Goal: Task Accomplishment & Management: Complete application form

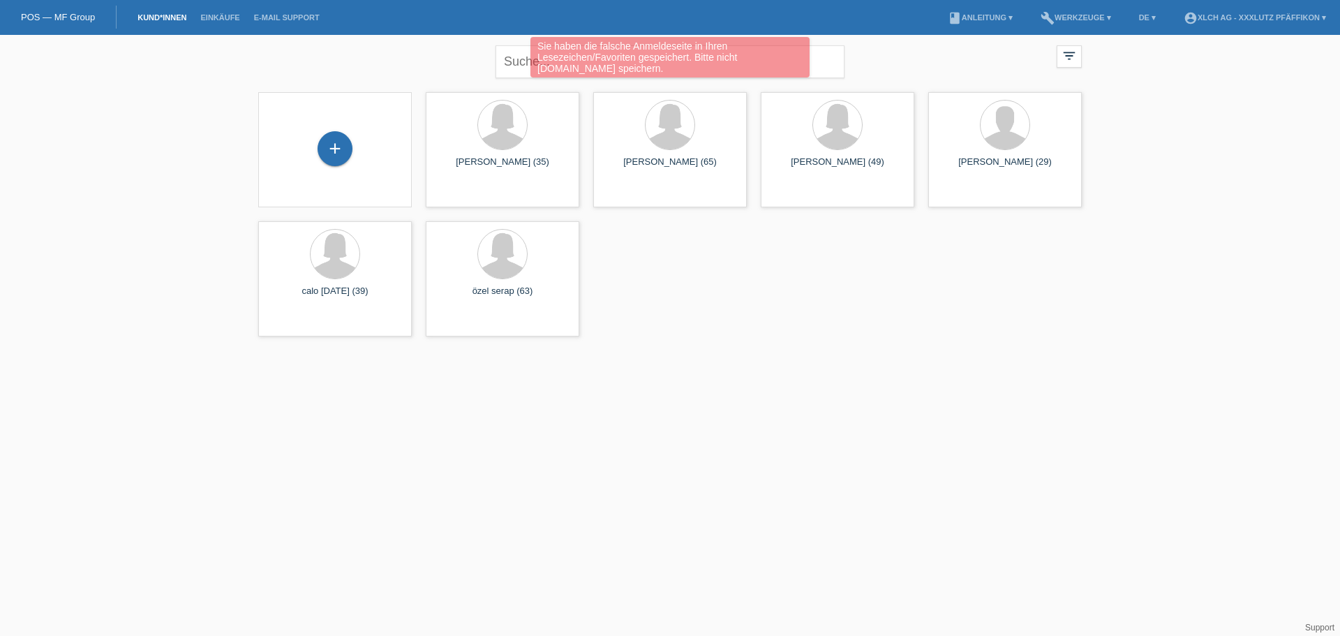
click at [316, 156] on div "+" at bounding box center [334, 149] width 131 height 37
click at [327, 151] on div "+" at bounding box center [335, 148] width 35 height 35
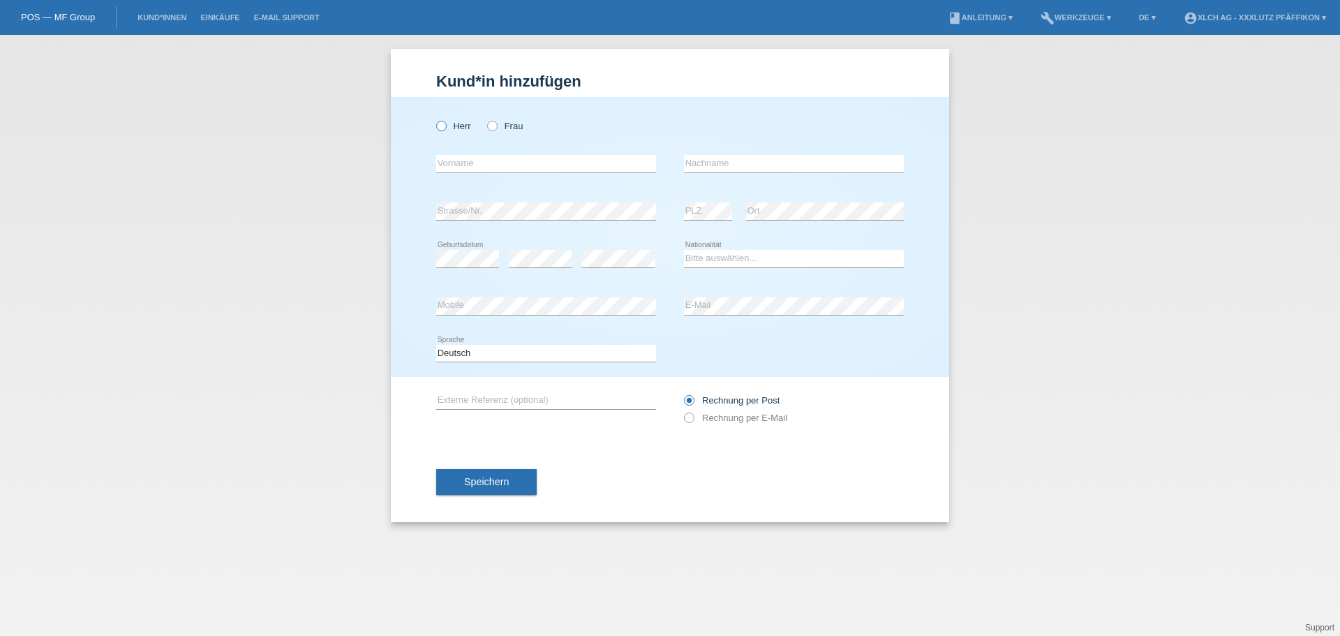
click at [434, 119] on icon at bounding box center [434, 119] width 0 height 0
click at [438, 128] on input "Herr" at bounding box center [440, 125] width 9 height 9
radio input "true"
click at [470, 166] on input "text" at bounding box center [546, 163] width 220 height 17
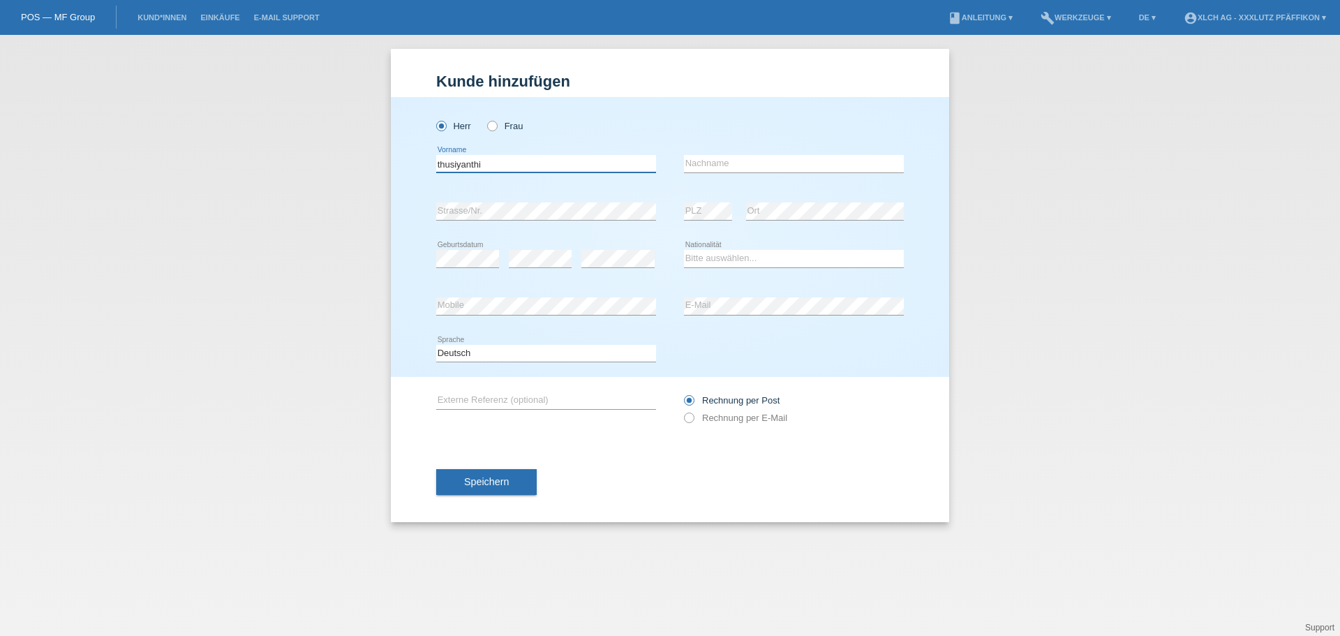
type input "thusiyanthi"
drag, startPoint x: 725, startPoint y: 165, endPoint x: 741, endPoint y: 194, distance: 32.8
click at [729, 166] on input "text" at bounding box center [794, 163] width 220 height 17
type input "kirushanthan"
click at [691, 260] on select "Bitte auswählen... Schweiz Deutschland Liechtenstein Österreich ------------ Af…" at bounding box center [794, 258] width 220 height 17
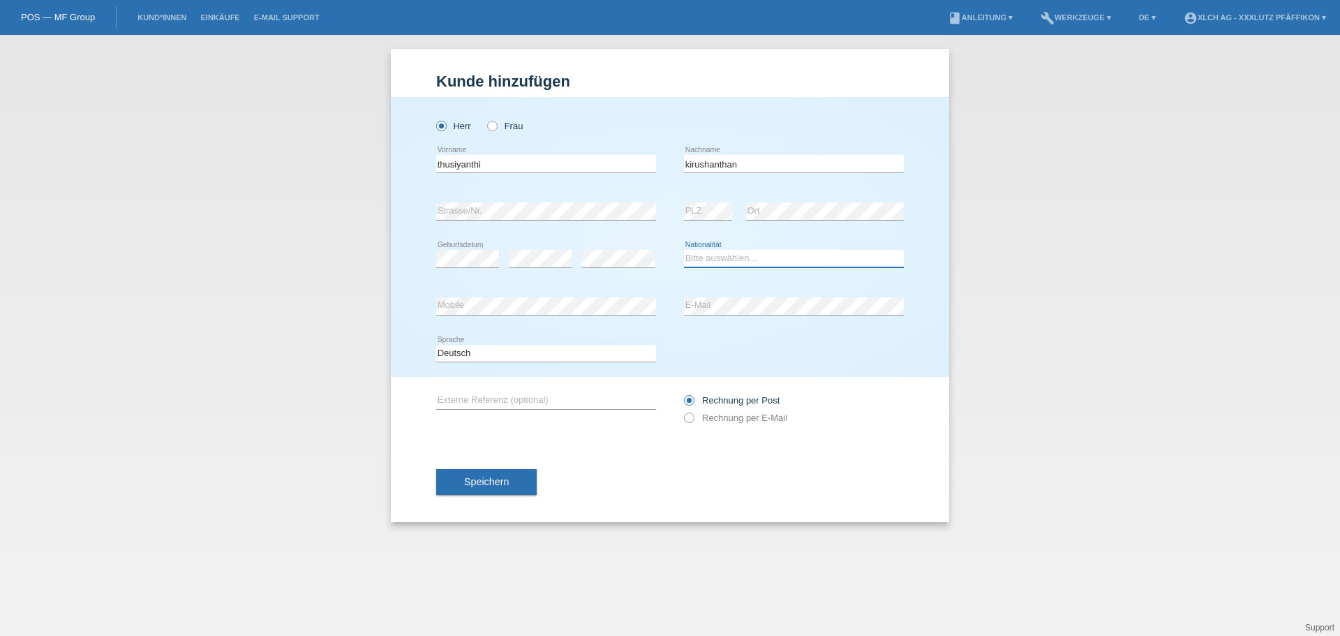
select select "LK"
click at [684, 250] on select "Bitte auswählen... Schweiz Deutschland Liechtenstein Österreich ------------ Af…" at bounding box center [794, 258] width 220 height 17
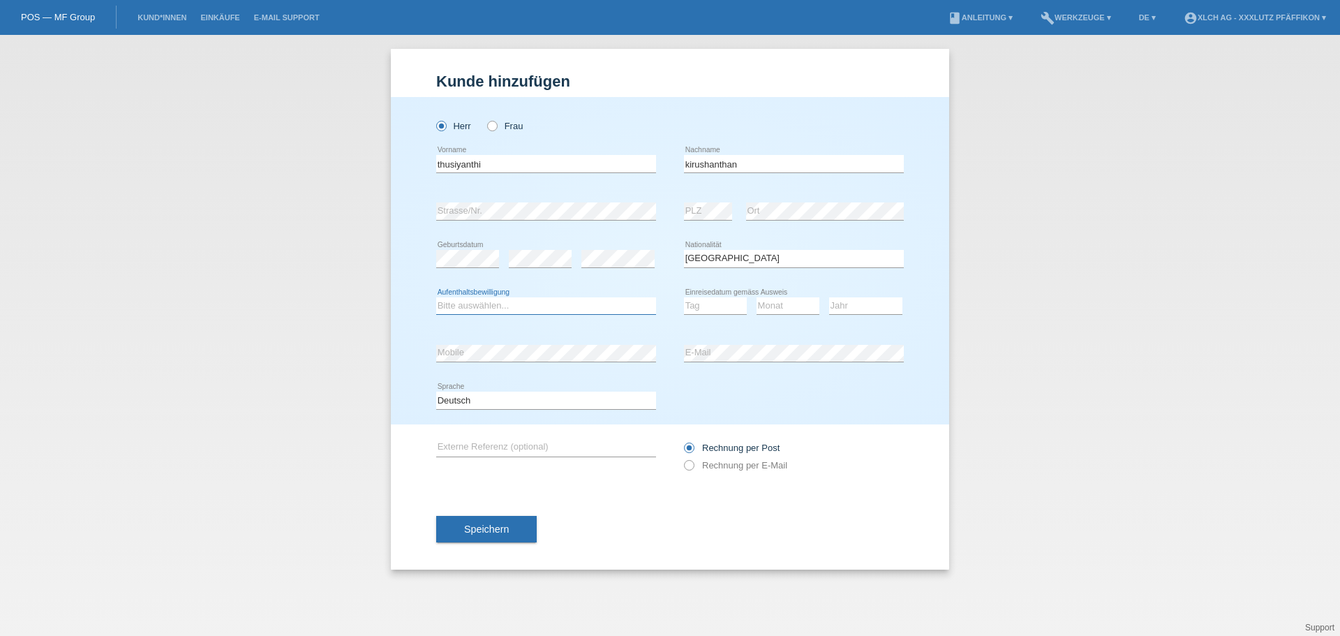
click at [505, 304] on select "Bitte auswählen... C B B - Flüchtlingsstatus Andere" at bounding box center [546, 305] width 220 height 17
select select "B"
click at [436, 297] on select "Bitte auswählen... C B B - Flüchtlingsstatus Andere" at bounding box center [546, 305] width 220 height 17
click at [702, 307] on select "Tag 01 02 03 04 05 06 07 08 09 10 11" at bounding box center [715, 305] width 63 height 17
select select "01"
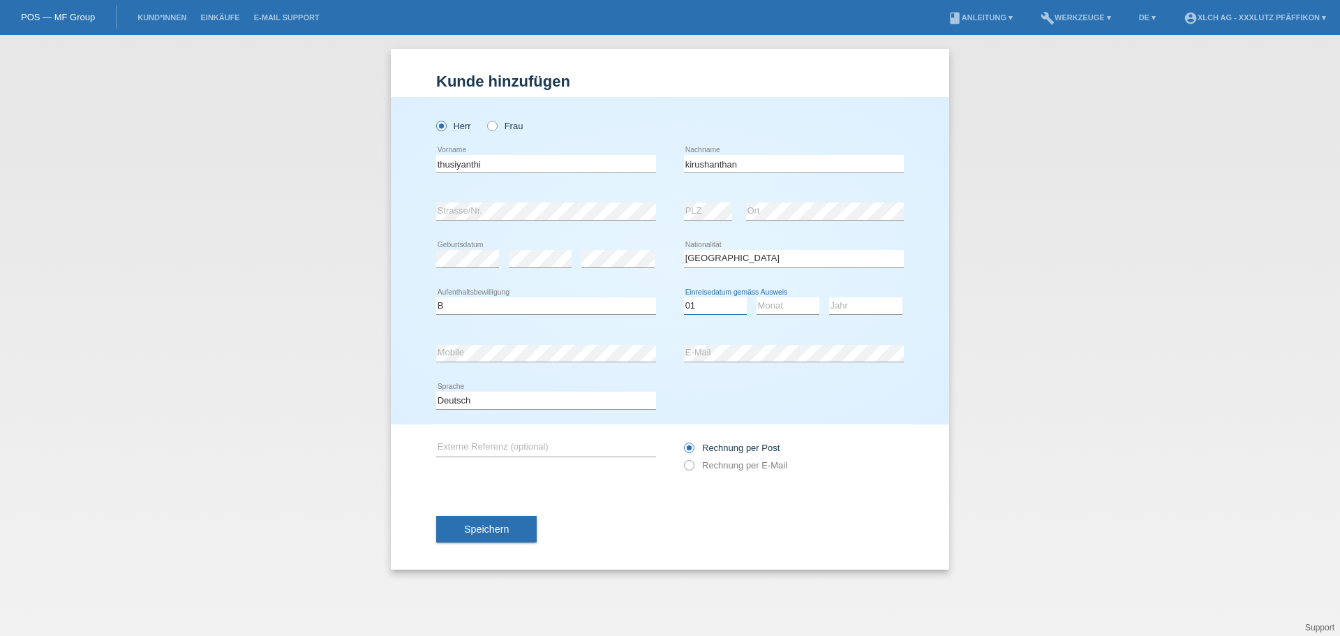
click at [684, 297] on select "Tag 01 02 03 04 05 06 07 08 09 10 11" at bounding box center [715, 305] width 63 height 17
click at [778, 309] on select "Monat 01 02 03 04 05 06 07 08 09 10 11" at bounding box center [788, 305] width 63 height 17
select select "10"
click at [757, 297] on select "Monat 01 02 03 04 05 06 07 08 09 10 11" at bounding box center [788, 305] width 63 height 17
click at [856, 304] on select "Jahr 2025 2024 2023 2022 2021 2020 2019 2018 2017 2016 2015 2014 2013 2012 2011…" at bounding box center [865, 305] width 73 height 17
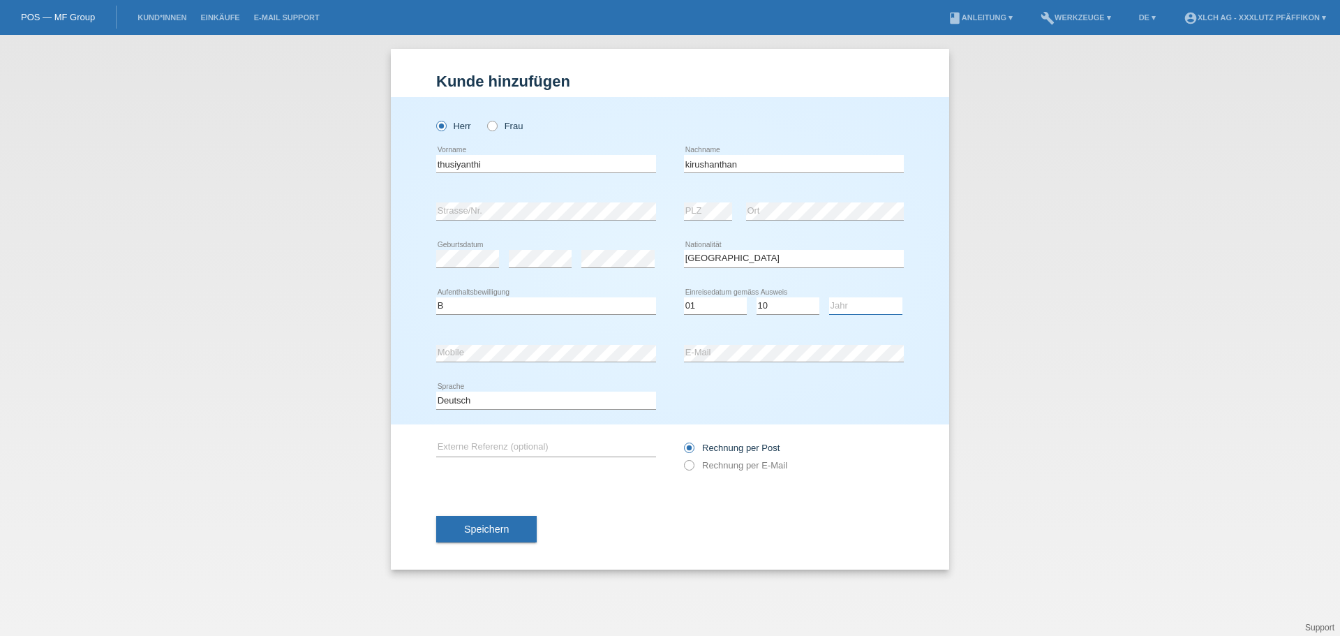
select select "2013"
click at [829, 297] on select "Jahr 2025 2024 2023 2022 2021 2020 2019 2018 2017 2016 2015 2014 2013 2012 2011…" at bounding box center [865, 305] width 73 height 17
click at [682, 458] on icon at bounding box center [682, 458] width 0 height 0
click at [693, 468] on input "Rechnung per E-Mail" at bounding box center [688, 468] width 9 height 17
radio input "true"
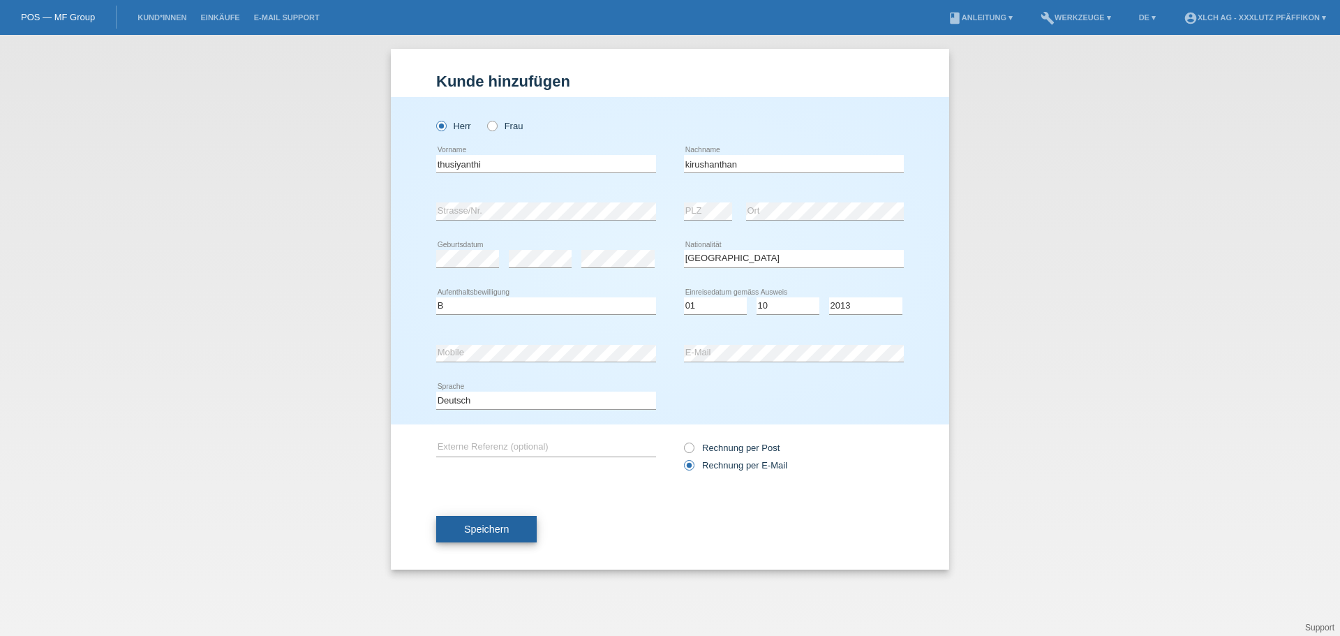
click at [508, 529] on span "Speichern" at bounding box center [486, 529] width 45 height 11
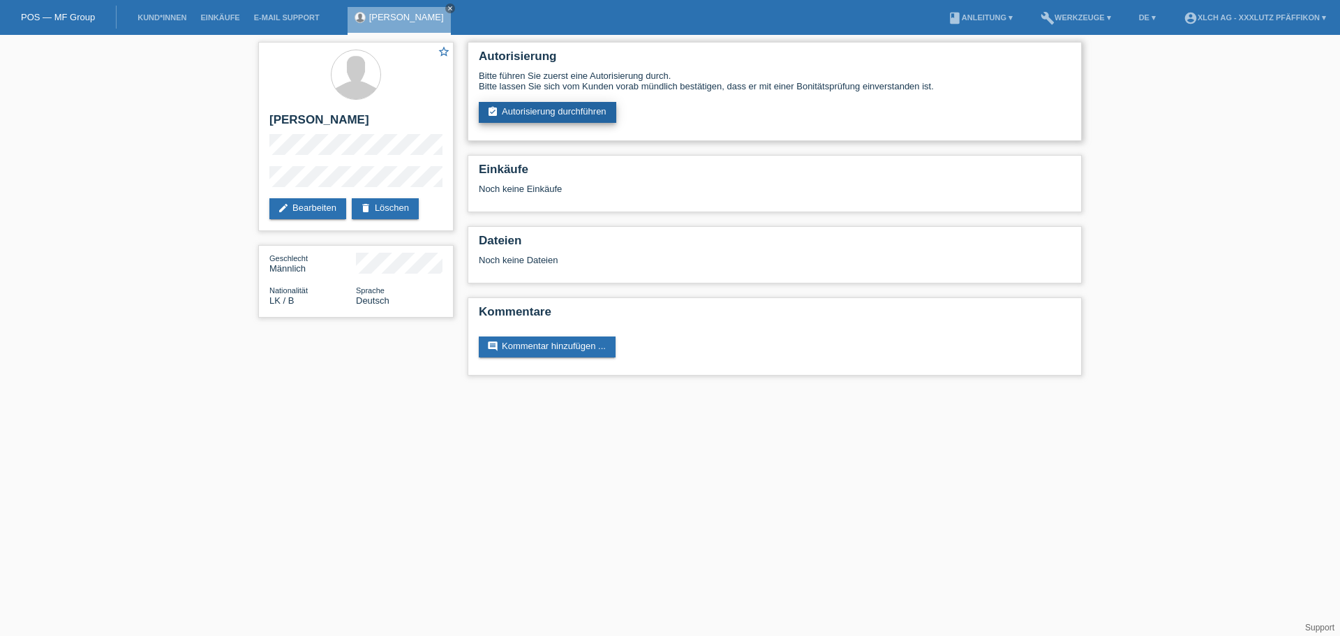
click at [529, 111] on link "assignment_turned_in Autorisierung durchführen" at bounding box center [548, 112] width 138 height 21
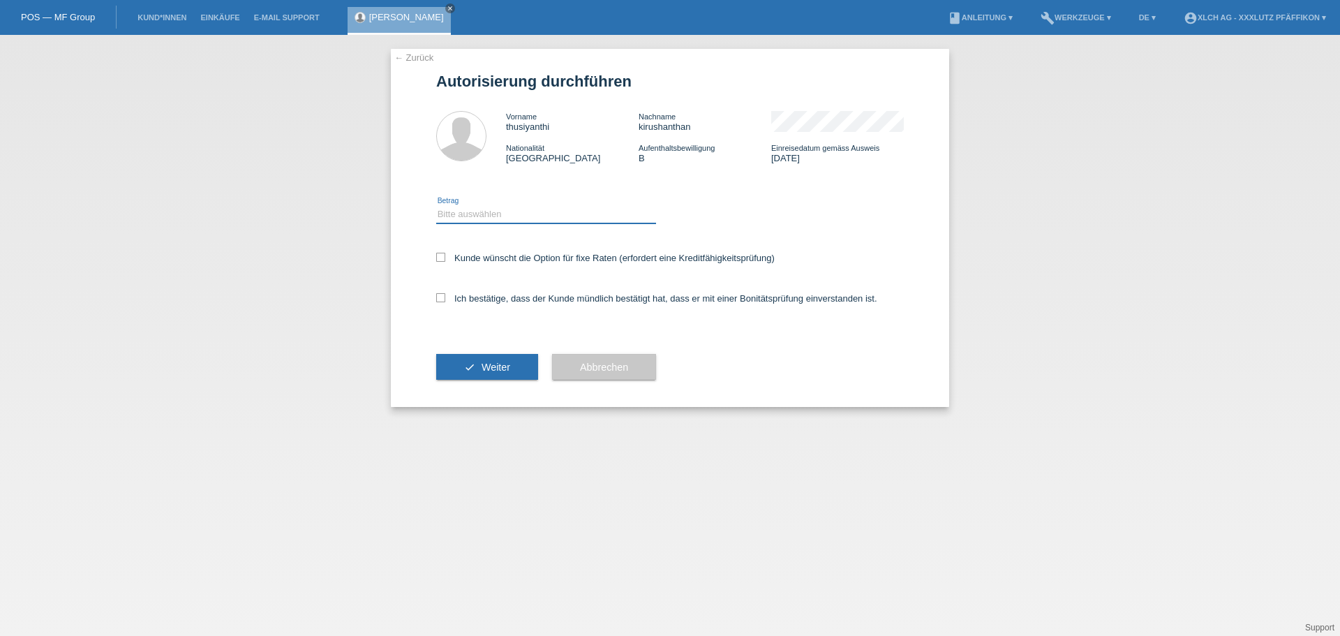
click at [522, 212] on select "Bitte auswählen CHF 1.00 - CHF 499.00 CHF 500.00 - CHF 1'999.00 CHF 2'000.00 - …" at bounding box center [546, 214] width 220 height 17
select select "3"
click at [436, 206] on select "Bitte auswählen CHF 1.00 - CHF 499.00 CHF 500.00 - CHF 1'999.00 CHF 2'000.00 - …" at bounding box center [546, 214] width 220 height 17
drag, startPoint x: 473, startPoint y: 261, endPoint x: 470, endPoint y: 309, distance: 48.3
click at [473, 263] on label "Kunde wünscht die Option für fixe Raten (erfordert eine Kreditfähigkeitsprüfung)" at bounding box center [605, 258] width 339 height 10
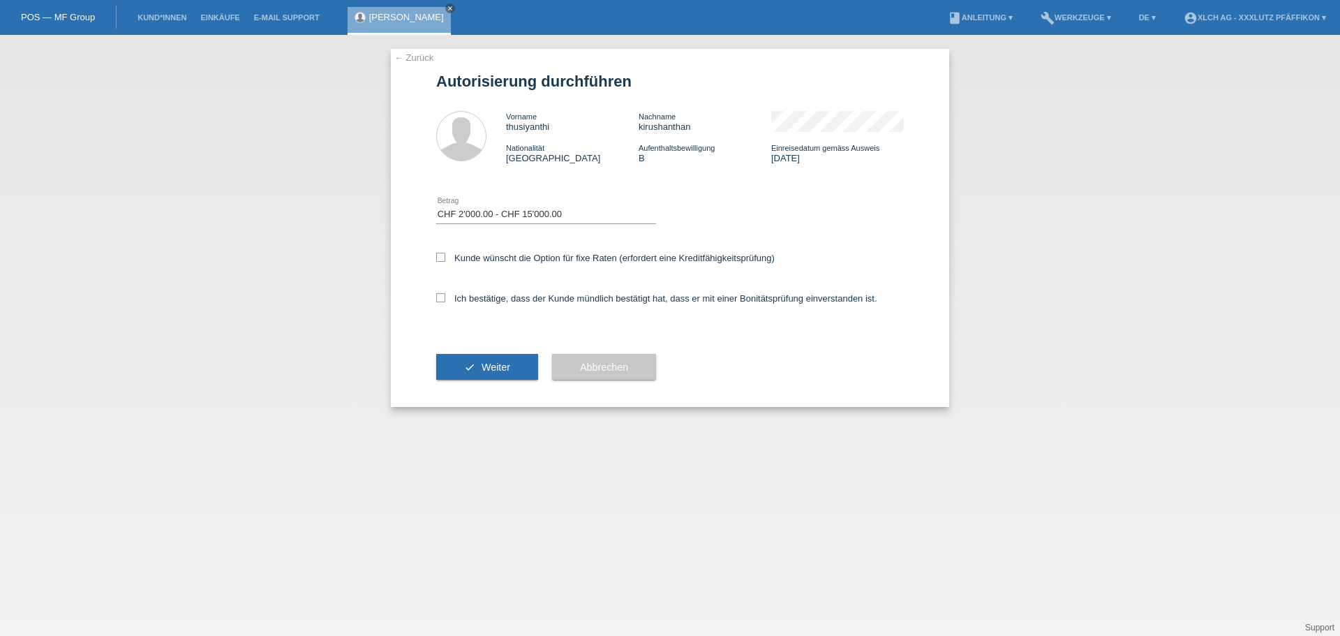
click at [445, 262] on input "Kunde wünscht die Option für fixe Raten (erfordert eine Kreditfähigkeitsprüfung)" at bounding box center [440, 257] width 9 height 9
checkbox input "true"
click at [470, 298] on label "Ich bestätige, dass der Kunde mündlich bestätigt hat, dass er mit einer Bonität…" at bounding box center [656, 298] width 441 height 10
click at [445, 298] on input "Ich bestätige, dass der Kunde mündlich bestätigt hat, dass er mit einer Bonität…" at bounding box center [440, 297] width 9 height 9
checkbox input "true"
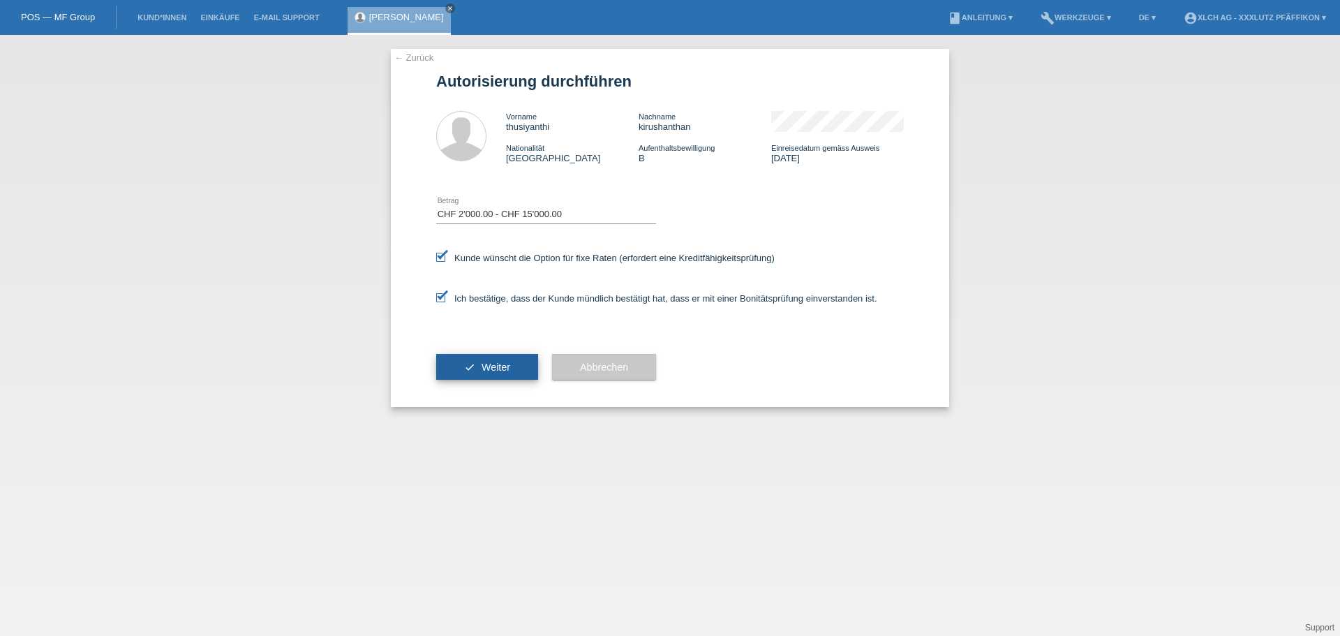
click at [482, 363] on span "Weiter" at bounding box center [496, 367] width 29 height 11
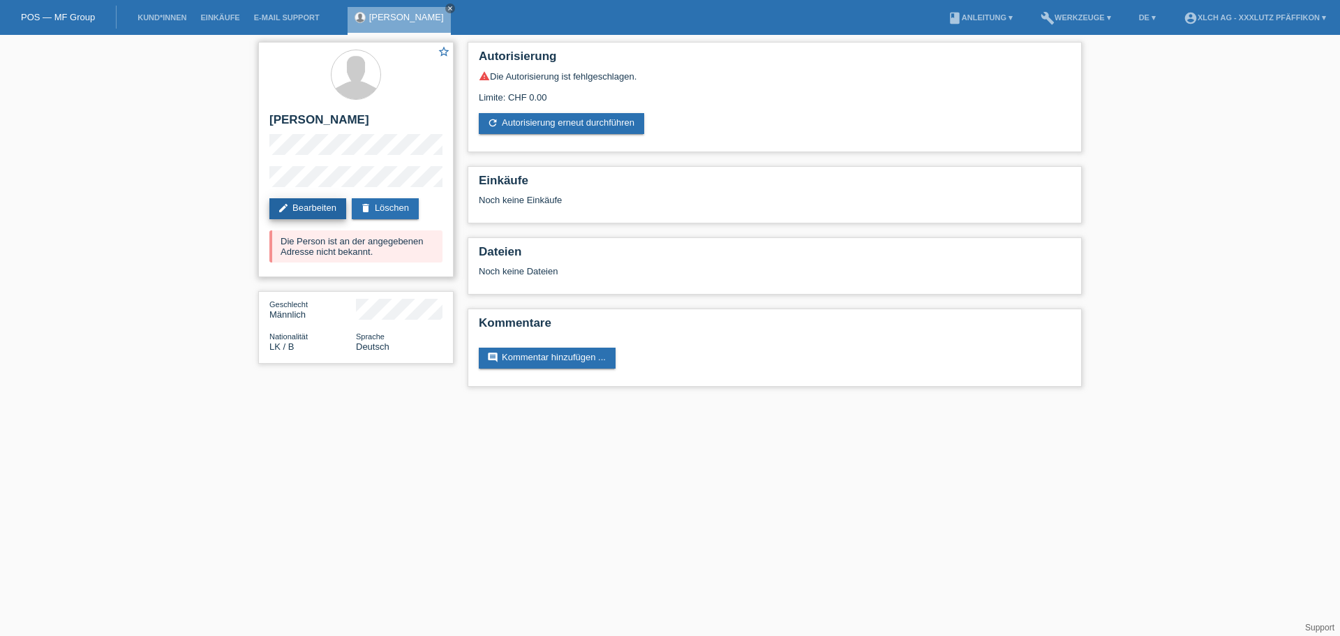
click at [320, 209] on link "edit Bearbeiten" at bounding box center [307, 208] width 77 height 21
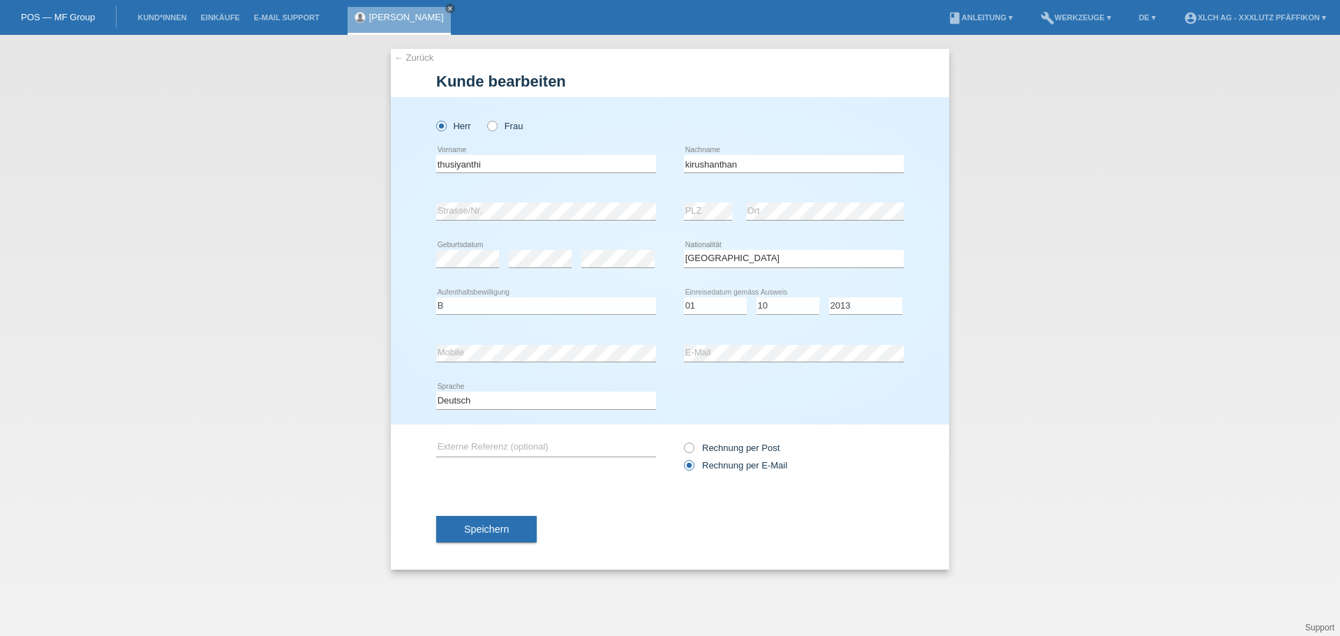
select select "LK"
select select "B"
select select "01"
select select "10"
select select "2013"
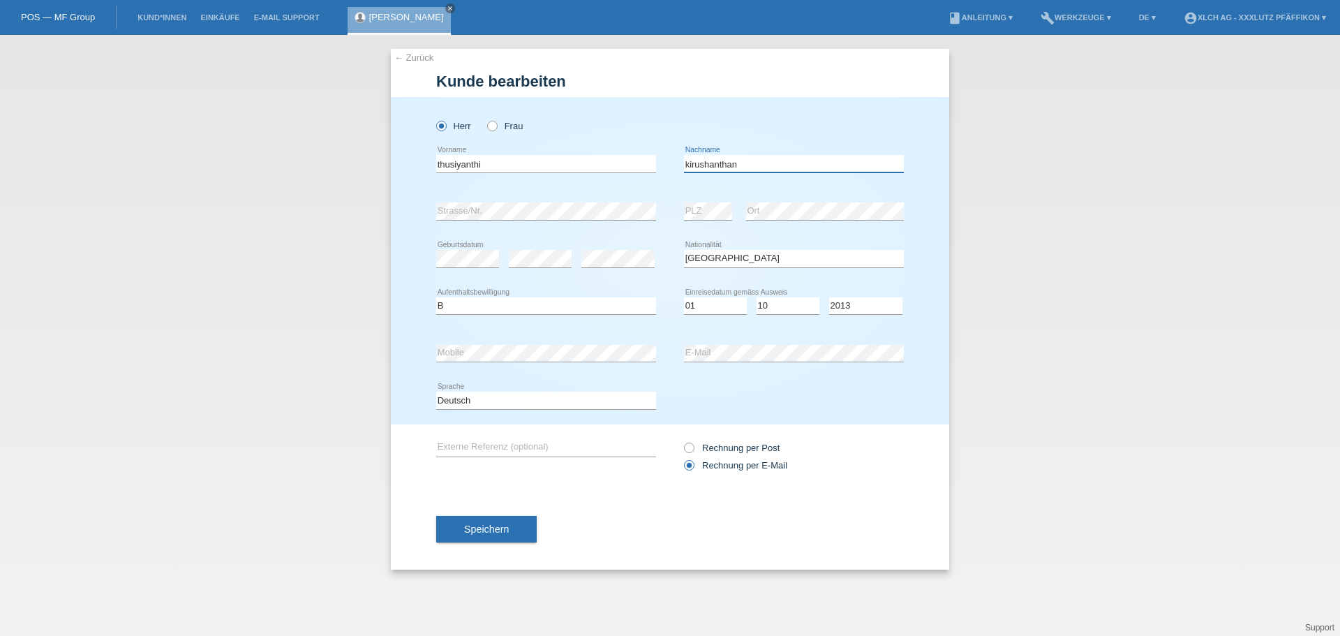
click at [706, 166] on input "kirushanthan" at bounding box center [794, 163] width 220 height 17
type input "Kirushanthan"
click at [494, 163] on input "thusiyanthi" at bounding box center [546, 163] width 220 height 17
type input "t"
type input "Thangarajah"
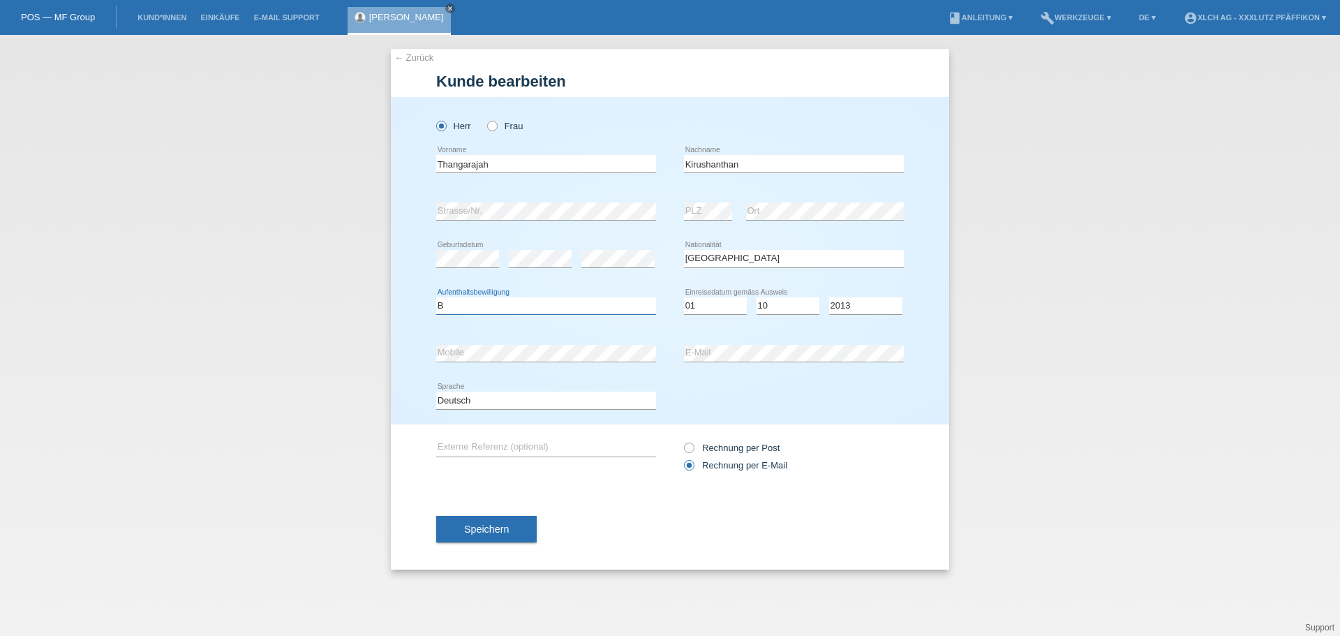
click at [510, 304] on select "Bitte auswählen... C B B - Flüchtlingsstatus Andere" at bounding box center [546, 305] width 220 height 17
click at [718, 310] on select "Tag 01 02 03 04 05 06 07 08 09 10 11" at bounding box center [715, 305] width 63 height 17
click at [885, 306] on select "Jahr 2025 2024 2023 2022 2021 2020 2019 2018 2017 2016 2015 2014 2013 2012 2011…" at bounding box center [865, 305] width 73 height 17
select select "2010"
click at [829, 297] on select "Jahr 2025 2024 2023 2022 2021 2020 2019 2018 2017 2016 2015 2014 2013 2012 2011…" at bounding box center [865, 305] width 73 height 17
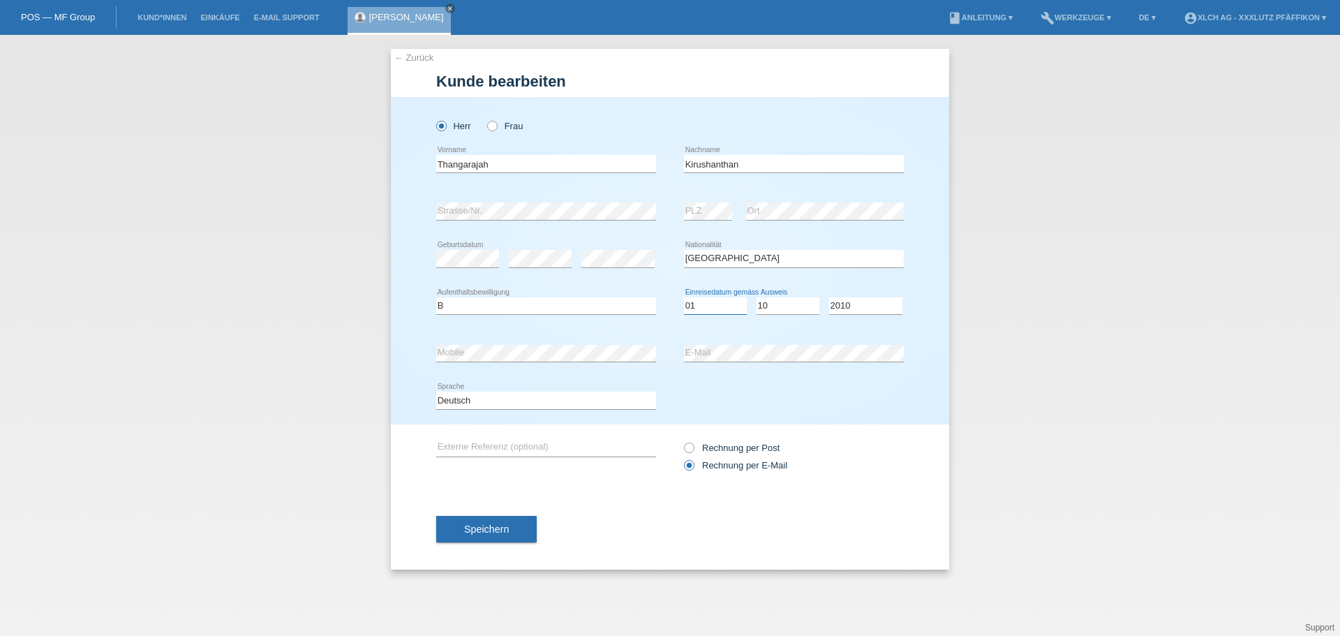
click at [721, 308] on select "Tag 01 02 03 04 05 06 07 08 09 10 11" at bounding box center [715, 305] width 63 height 17
click at [790, 307] on select "Monat 01 02 03 04 05 06 07 08 09 10 11" at bounding box center [788, 305] width 63 height 17
select select "06"
click at [757, 297] on select "Monat 01 02 03 04 05 06 07 08 09 10 11" at bounding box center [788, 305] width 63 height 17
click at [484, 527] on span "Speichern" at bounding box center [486, 529] width 45 height 11
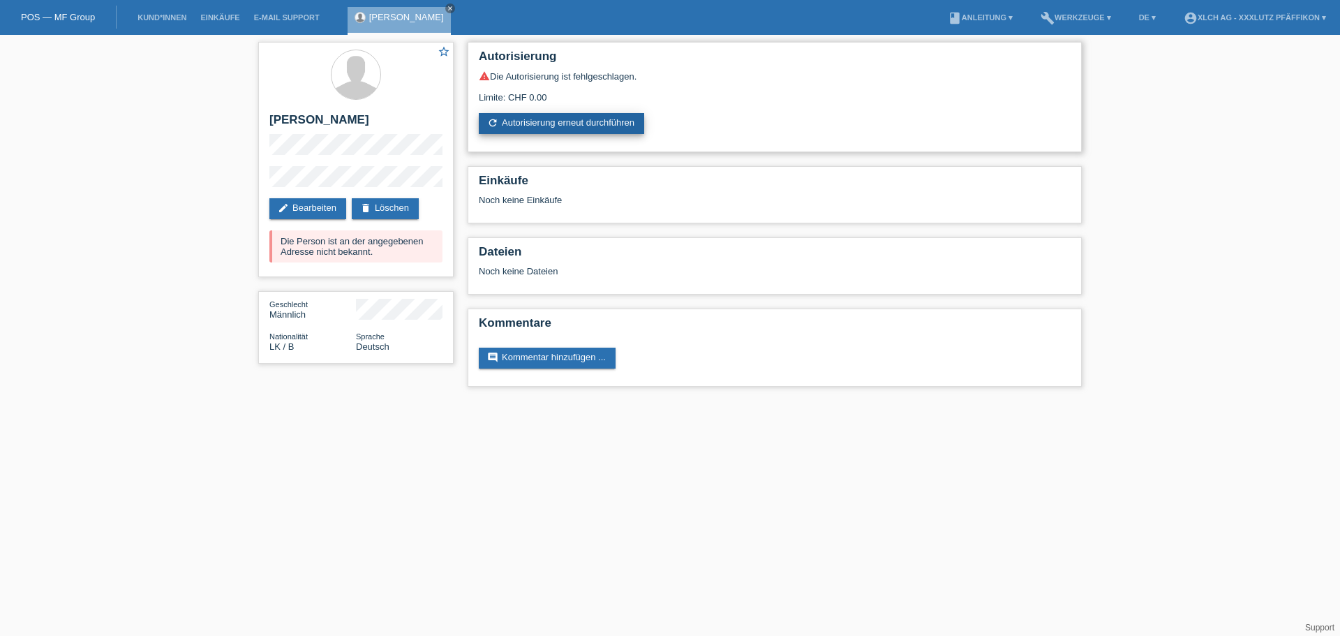
click at [544, 119] on link "refresh Autorisierung erneut durchführen" at bounding box center [561, 123] width 165 height 21
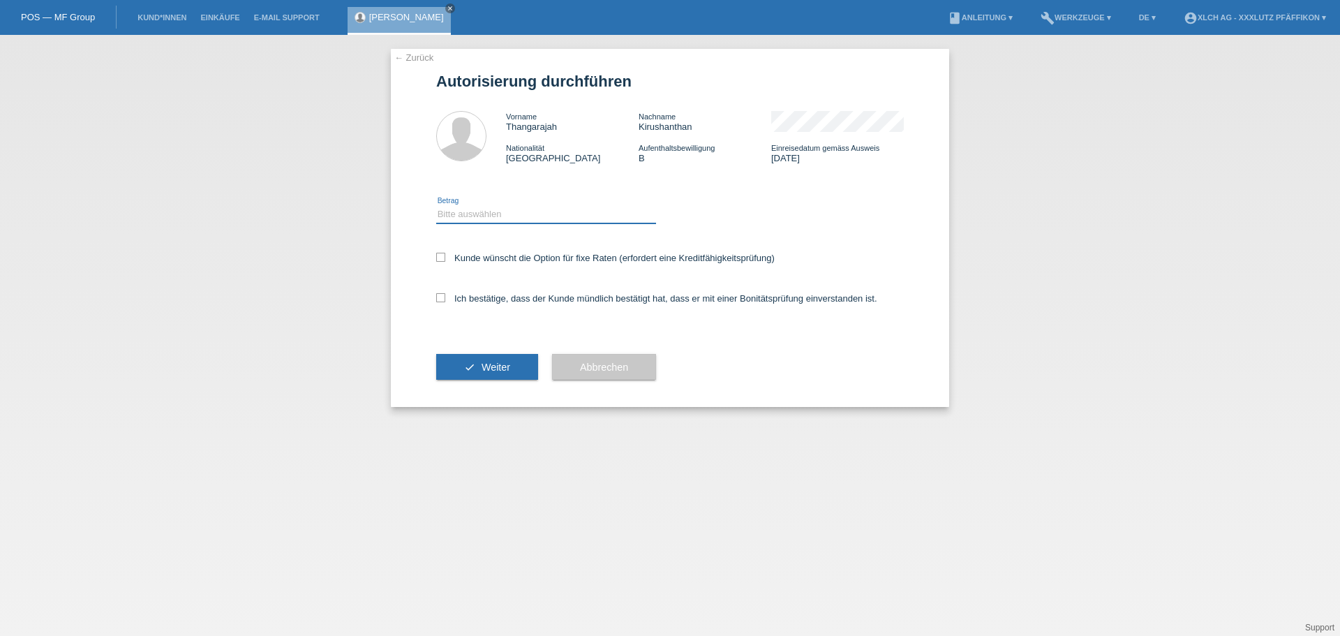
click at [480, 214] on select "Bitte auswählen CHF 1.00 - CHF 499.00 CHF 500.00 - CHF 1'999.00 CHF 2'000.00 - …" at bounding box center [546, 214] width 220 height 17
select select "3"
click at [436, 206] on select "Bitte auswählen CHF 1.00 - CHF 499.00 CHF 500.00 - CHF 1'999.00 CHF 2'000.00 - …" at bounding box center [546, 214] width 220 height 17
click at [462, 258] on label "Kunde wünscht die Option für fixe Raten (erfordert eine Kreditfähigkeitsprüfung)" at bounding box center [605, 258] width 339 height 10
click at [445, 258] on input "Kunde wünscht die Option für fixe Raten (erfordert eine Kreditfähigkeitsprüfung)" at bounding box center [440, 257] width 9 height 9
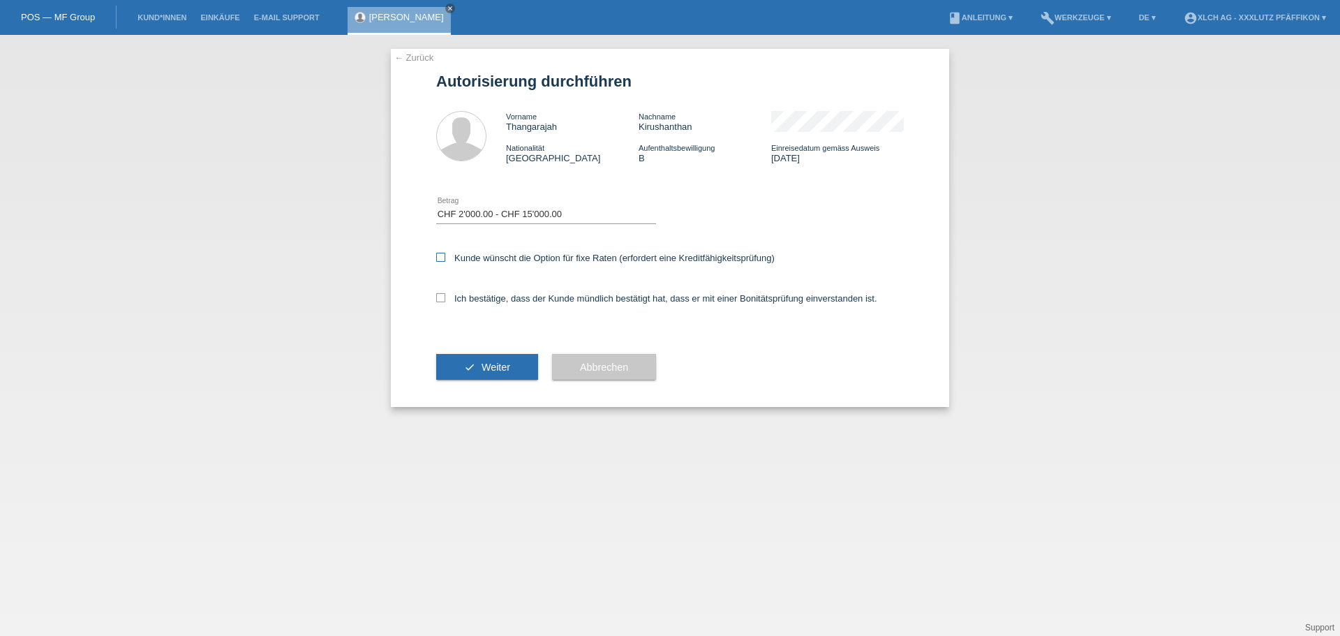
checkbox input "true"
click at [446, 303] on label "Ich bestätige, dass der Kunde mündlich bestätigt hat, dass er mit einer Bonität…" at bounding box center [656, 298] width 441 height 10
click at [445, 302] on input "Ich bestätige, dass der Kunde mündlich bestätigt hat, dass er mit einer Bonität…" at bounding box center [440, 297] width 9 height 9
checkbox input "true"
click at [461, 357] on button "check Weiter" at bounding box center [487, 367] width 102 height 27
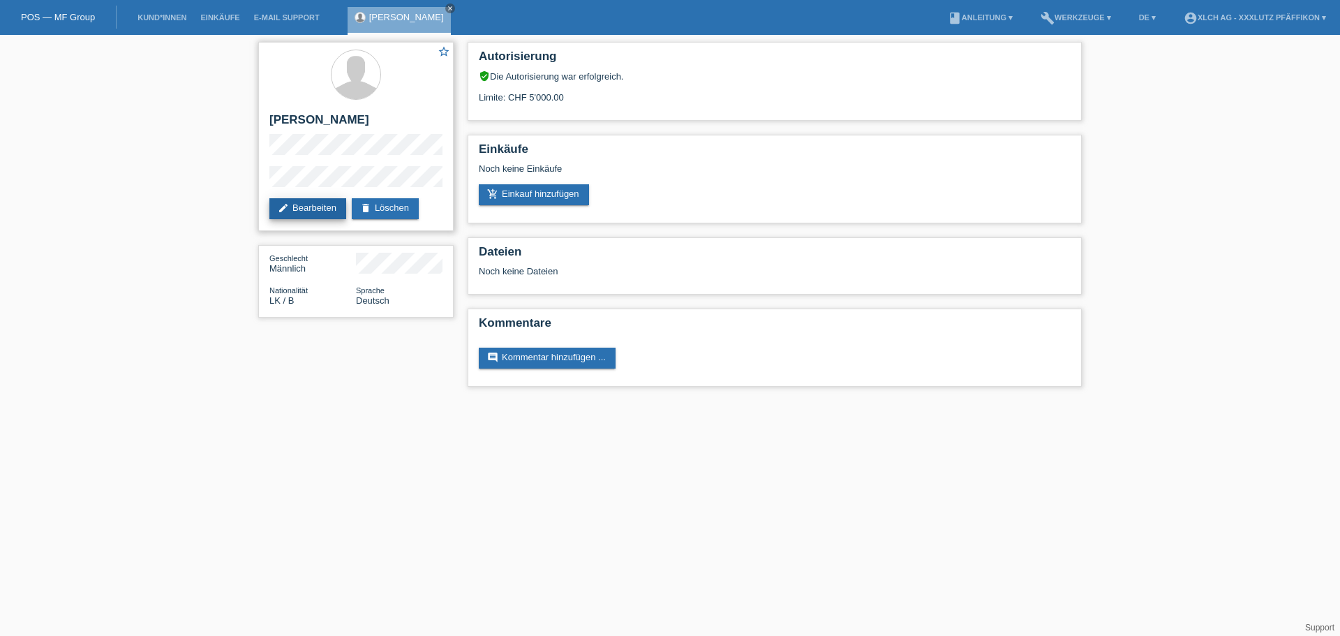
click at [309, 203] on link "edit Bearbeiten" at bounding box center [307, 208] width 77 height 21
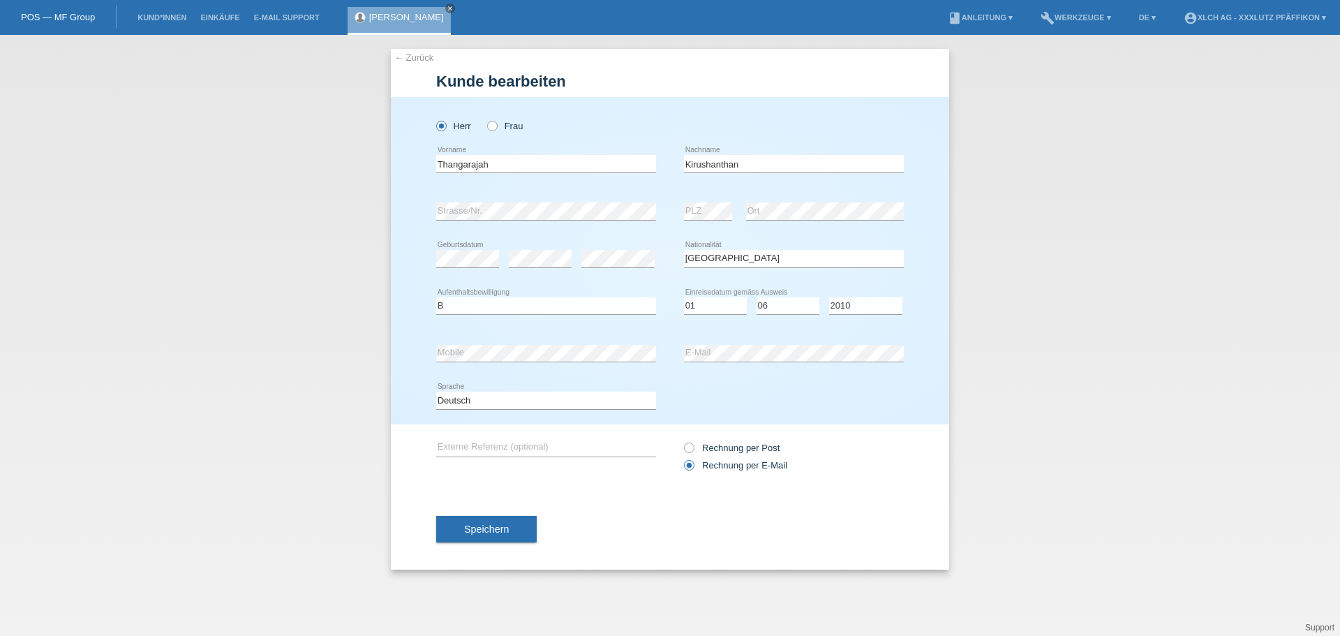
select select "LK"
select select "B"
select select "01"
select select "06"
select select "2010"
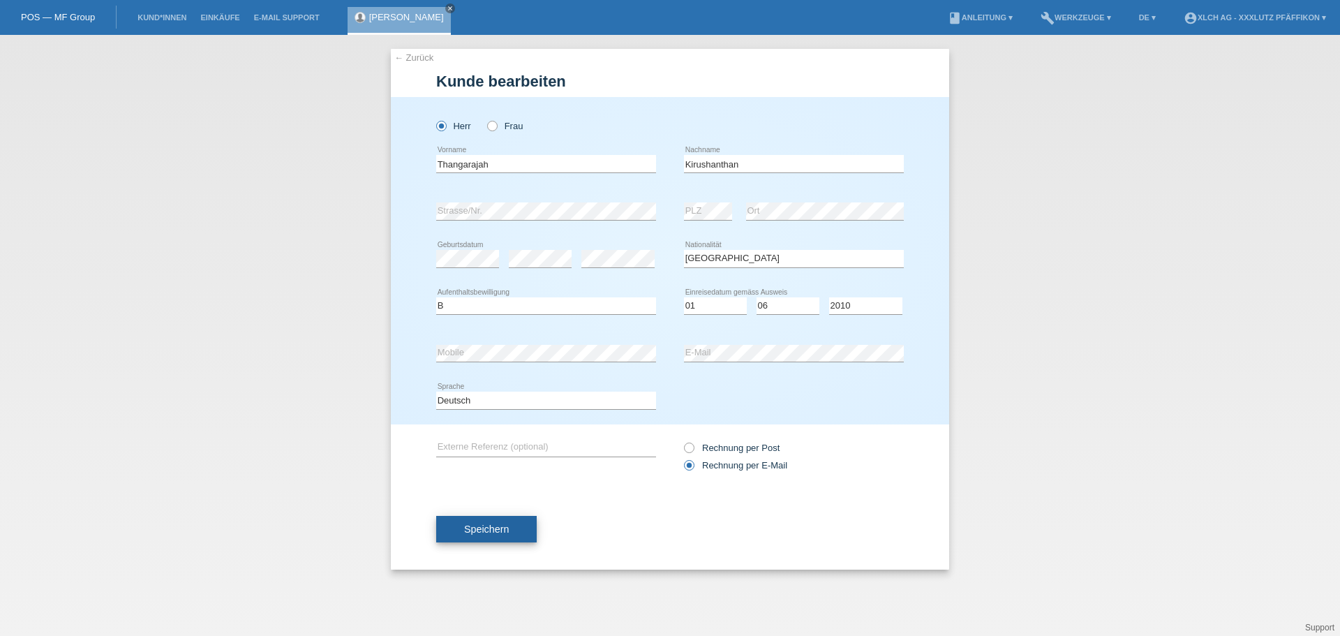
click at [464, 533] on span "Speichern" at bounding box center [486, 529] width 45 height 11
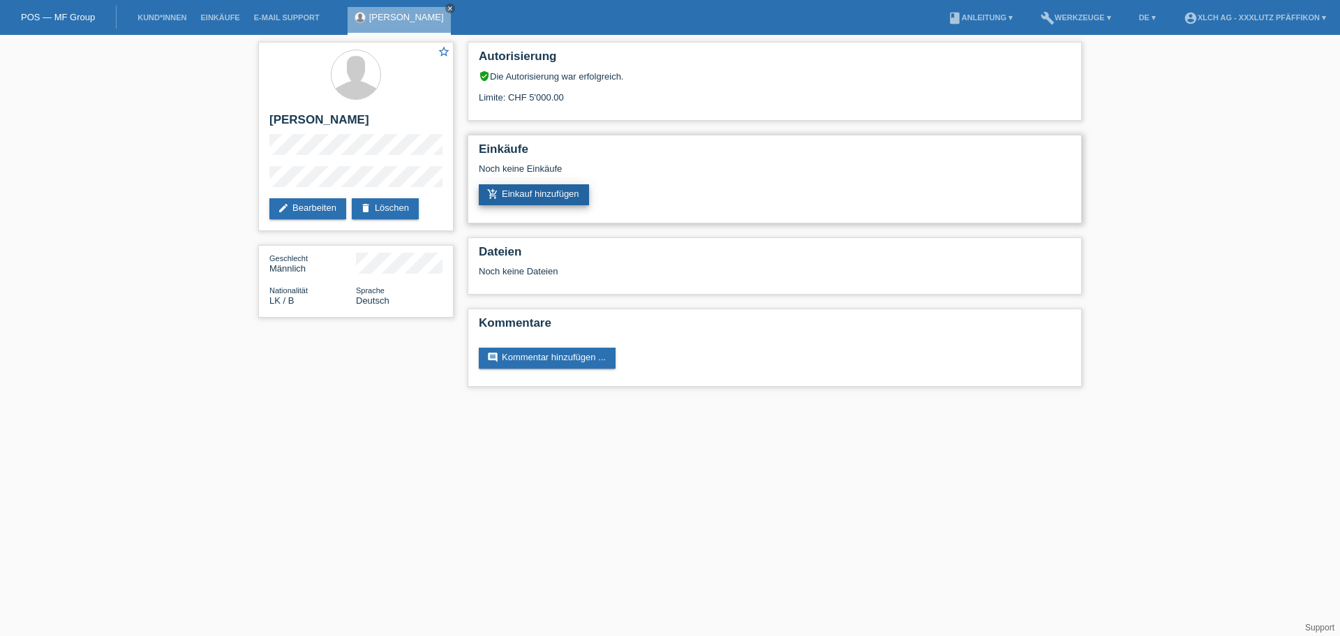
click at [525, 191] on link "add_shopping_cart Einkauf hinzufügen" at bounding box center [534, 194] width 110 height 21
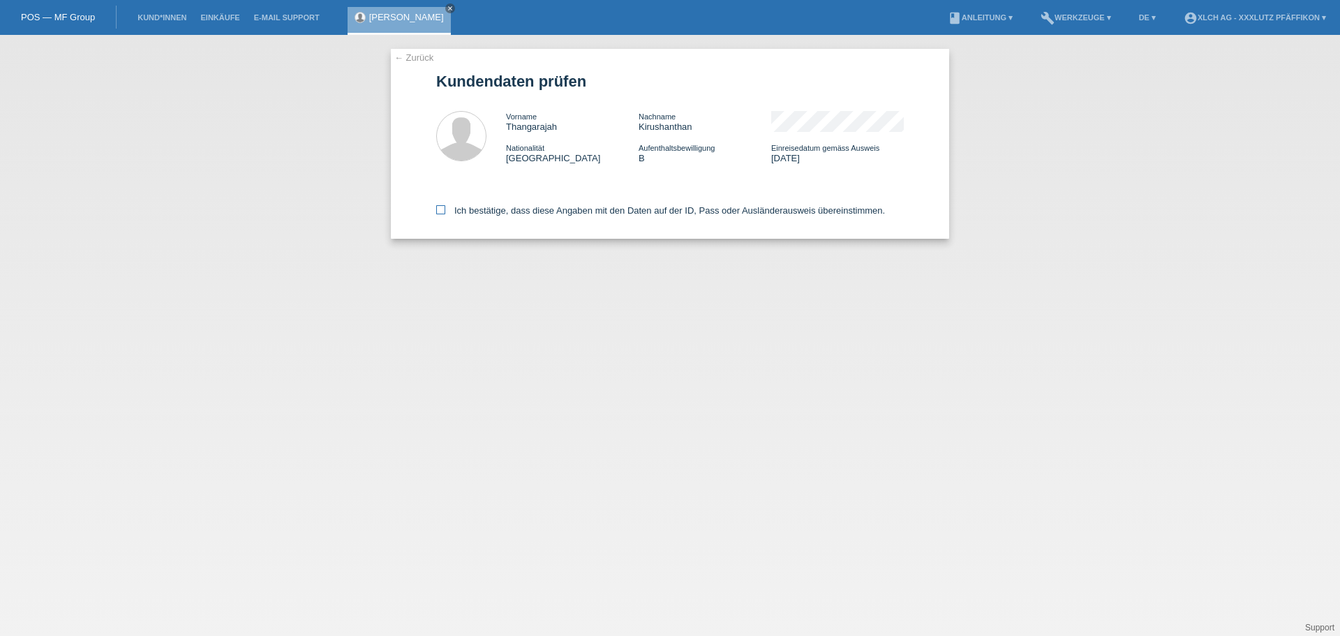
click at [448, 208] on label "Ich bestätige, dass diese Angaben mit den Daten auf der ID, Pass oder Ausländer…" at bounding box center [660, 210] width 449 height 10
click at [445, 208] on input "Ich bestätige, dass diese Angaben mit den Daten auf der ID, Pass oder Ausländer…" at bounding box center [440, 209] width 9 height 9
checkbox input "true"
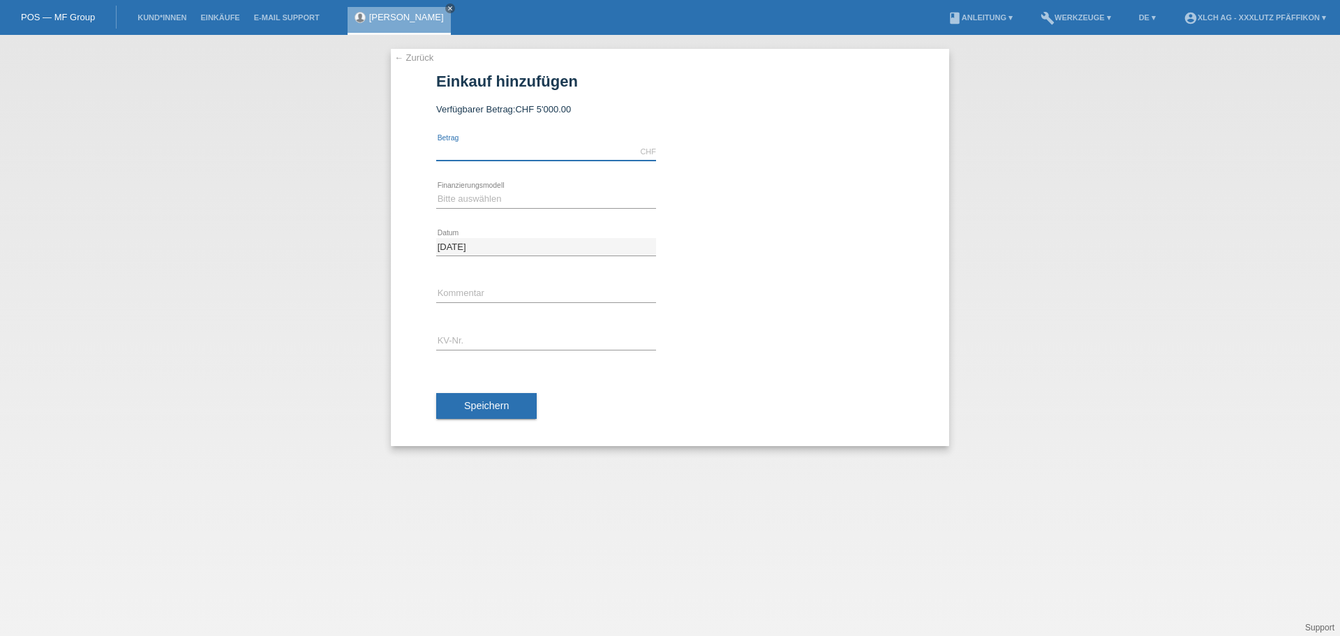
click at [462, 149] on input "text" at bounding box center [546, 151] width 220 height 17
type input "2400.00"
click at [450, 193] on select "Bitte auswählen Kauf auf Rechnung mit Teilzahlungsoption Fixe Raten - Zinsübern…" at bounding box center [546, 199] width 220 height 17
select select "108"
click at [436, 191] on select "Bitte auswählen Kauf auf Rechnung mit Teilzahlungsoption Fixe Raten - Zinsübern…" at bounding box center [546, 199] width 220 height 17
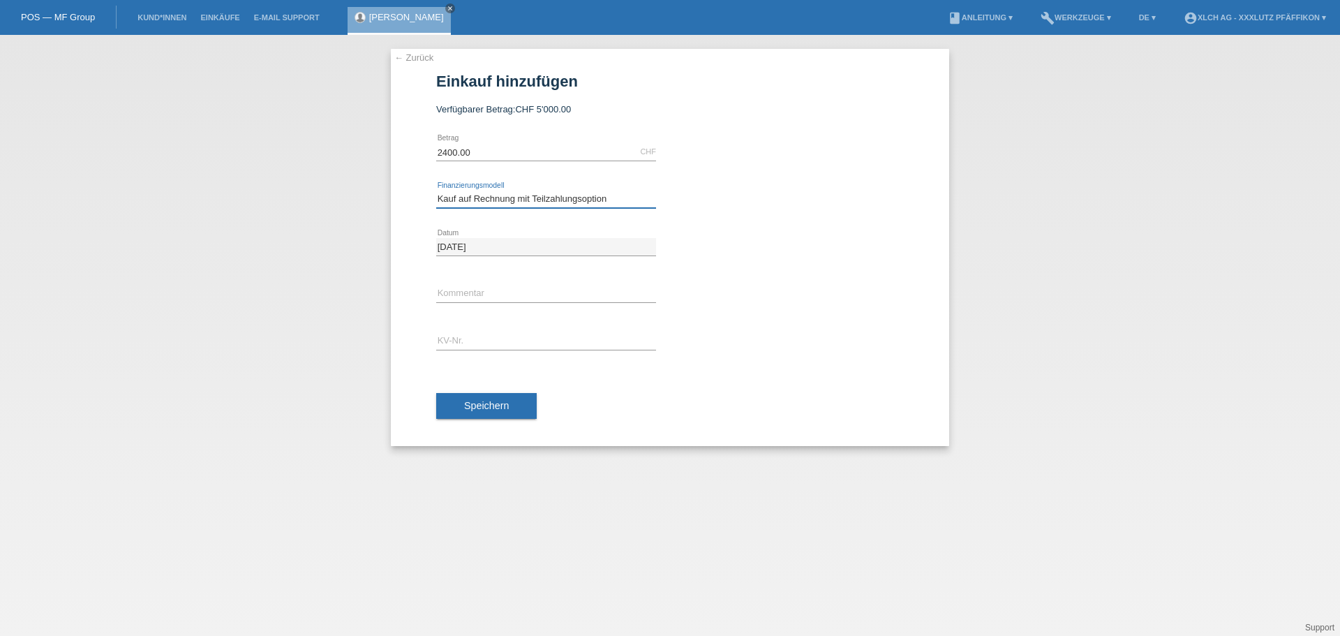
click at [514, 200] on select "Bitte auswählen Kauf auf Rechnung mit Teilzahlungsoption Fixe Raten - Zinsübern…" at bounding box center [546, 199] width 220 height 17
click at [436, 191] on select "Bitte auswählen Kauf auf Rechnung mit Teilzahlungsoption Fixe Raten - Zinsübern…" at bounding box center [546, 199] width 220 height 17
click at [480, 147] on input "2400.00" at bounding box center [546, 151] width 220 height 17
type input "1788.00"
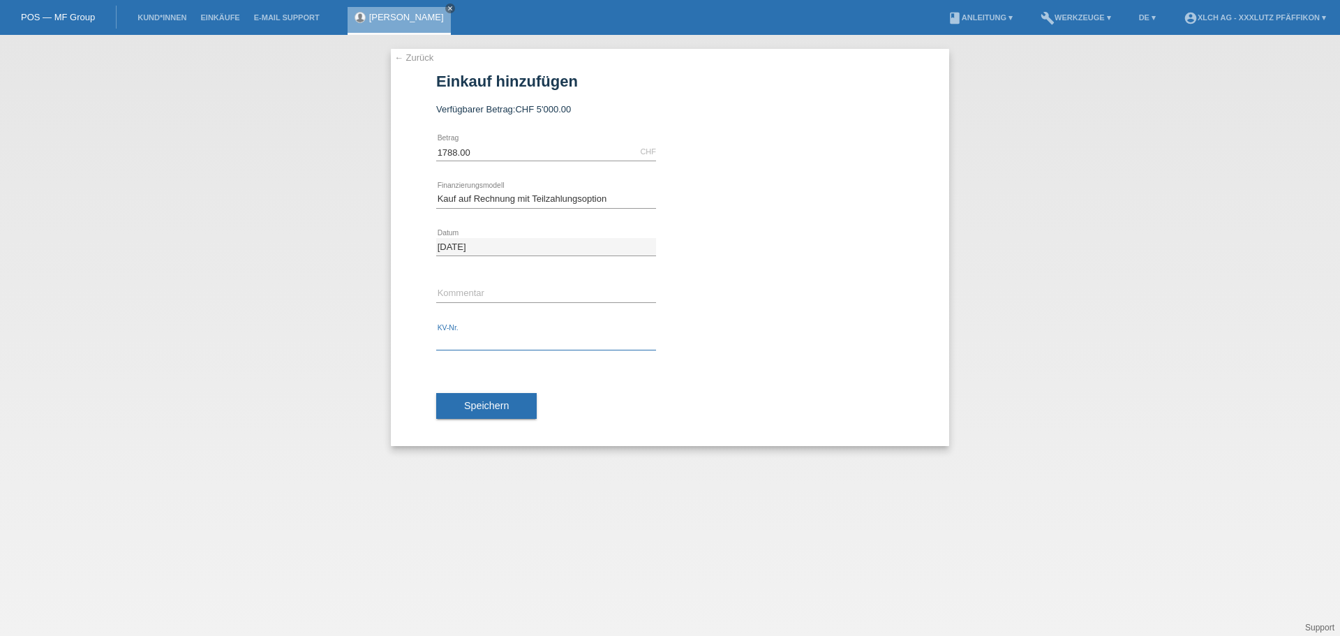
click at [472, 342] on input "text" at bounding box center [546, 341] width 220 height 17
type input "P20066R"
click at [473, 409] on span "Speichern" at bounding box center [486, 405] width 45 height 11
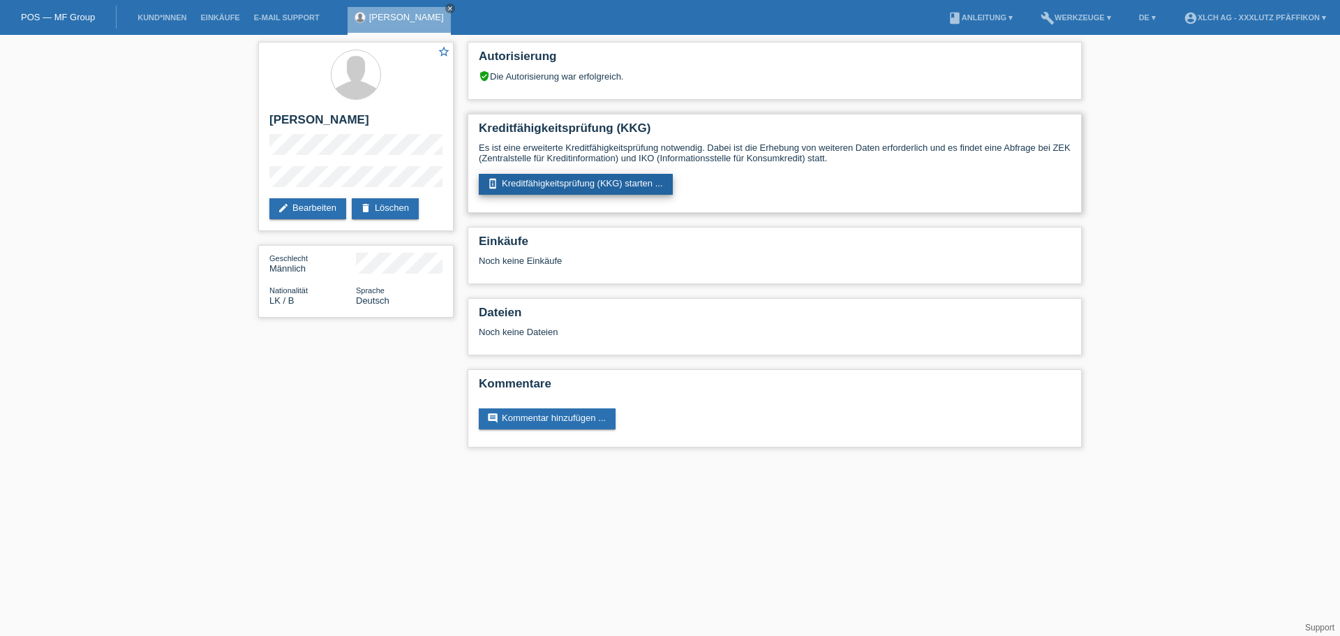
click at [549, 180] on link "perm_device_information Kreditfähigkeitsprüfung (KKG) starten ..." at bounding box center [576, 184] width 194 height 21
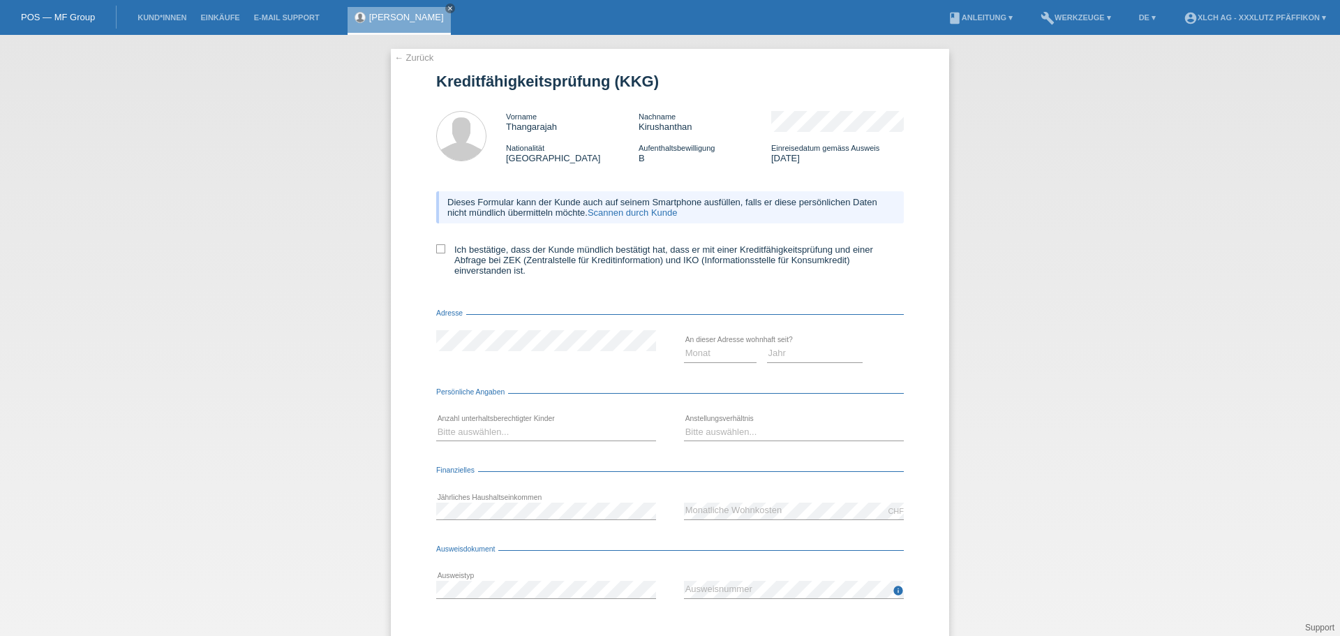
click at [500, 302] on form "Kreditfähigkeitsprüfung (KKG) Vorname [PERSON_NAME] Nachname [PERSON_NAME] Nati…" at bounding box center [670, 384] width 468 height 622
click at [717, 354] on select "Monat 01 02 03 04 05 06 07 08 09 10" at bounding box center [720, 353] width 73 height 17
click at [799, 356] on select "Jahr 2025 2024 2023 2022 2021 2020 2019 2018 2017 2016 2015 2014 2013 2012 2011…" at bounding box center [815, 353] width 96 height 17
select select "2017"
click at [767, 345] on select "Jahr 2025 2024 2023 2022 2021 2020 2019 2018 2017 2016 2015 2014 2013 2012 2011…" at bounding box center [815, 353] width 96 height 17
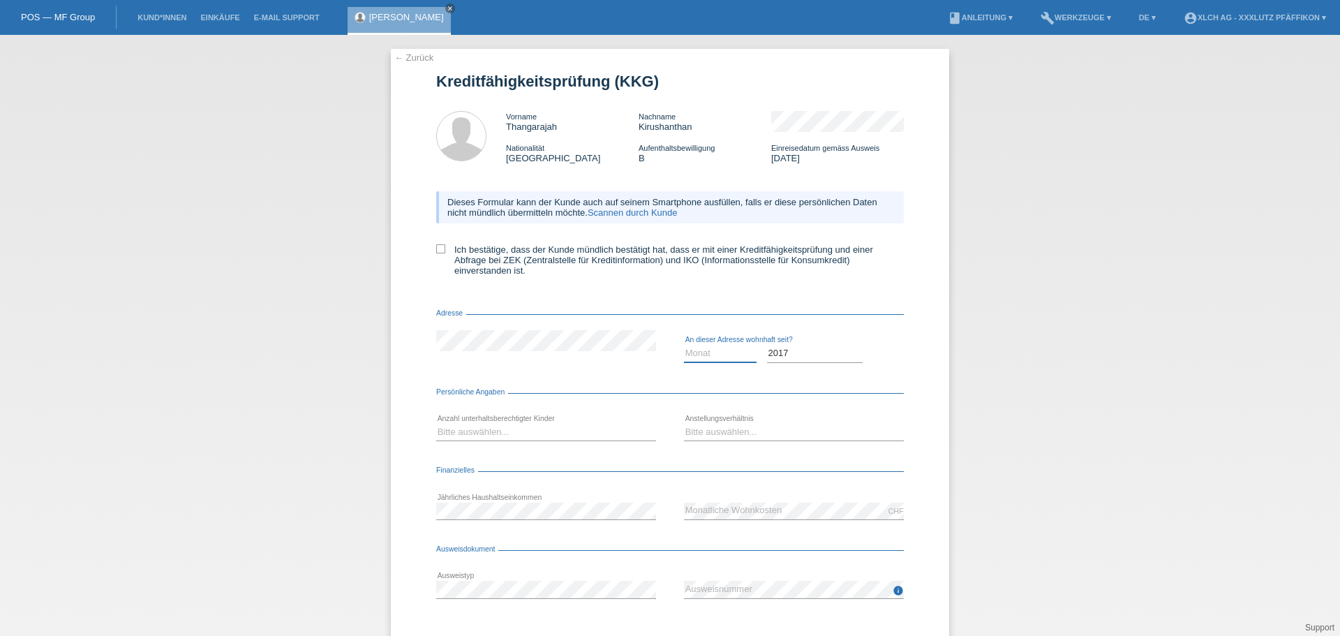
click at [687, 356] on select "Monat 01 02 03 04 05 06 07 08 09 10" at bounding box center [720, 353] width 73 height 17
select select "08"
click at [684, 345] on select "Monat 01 02 03 04 05 06 07 08 09 10" at bounding box center [720, 353] width 73 height 17
click at [491, 427] on select "Bitte auswählen... 0 1 2 3 4 5 6 7 8 9" at bounding box center [546, 432] width 220 height 17
click at [489, 427] on select "Bitte auswählen... 0 1 2 3 4 5 6 7 8 9" at bounding box center [546, 432] width 220 height 17
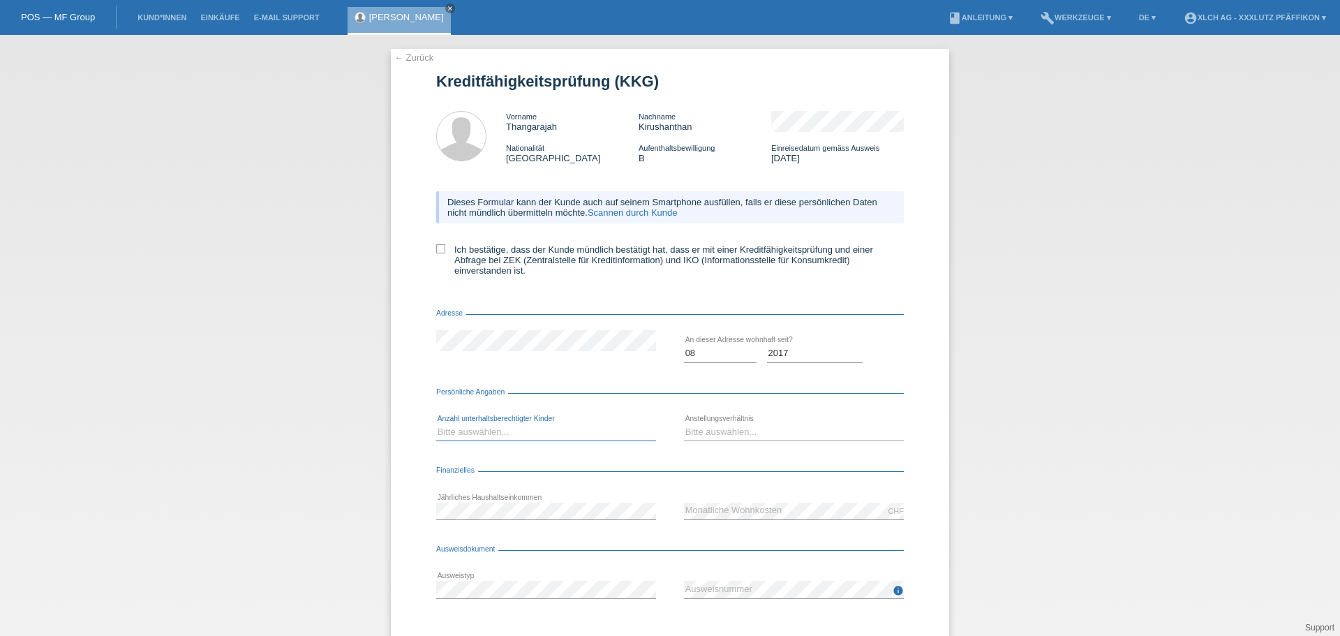
click at [489, 427] on select "Bitte auswählen... 0 1 2 3 4 5 6 7 8 9" at bounding box center [546, 432] width 220 height 17
click at [436, 424] on select "Bitte auswählen... 0 1 2 3 4 5 6 7 8 9" at bounding box center [546, 432] width 220 height 17
click at [450, 430] on select "Bitte auswählen... 0 1 2 3 4 5 6 7 8 9" at bounding box center [546, 432] width 220 height 17
select select "2"
click at [436, 424] on select "Bitte auswählen... 0 1 2 3 4 5 6 7 8 9" at bounding box center [546, 432] width 220 height 17
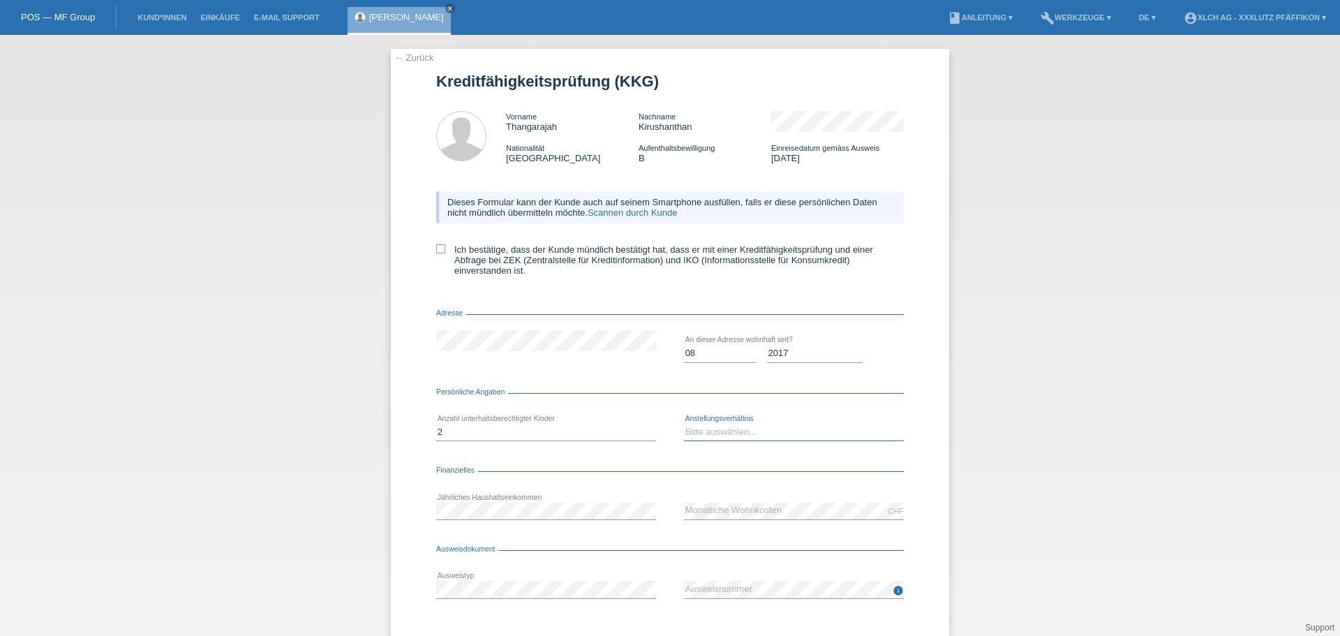
click at [714, 431] on select "Bitte auswählen... Unbefristet Befristet Lehrling/Student Pensioniert Nicht arb…" at bounding box center [794, 432] width 220 height 17
select select "UNLIMITED"
click at [684, 424] on select "Bitte auswählen... Unbefristet Befristet Lehrling/Student Pensioniert Nicht arb…" at bounding box center [794, 432] width 220 height 17
click at [440, 246] on icon at bounding box center [440, 248] width 9 height 9
click at [440, 246] on input "Ich bestätige, dass der Kunde mündlich bestätigt hat, dass er mit einer Kreditf…" at bounding box center [440, 248] width 9 height 9
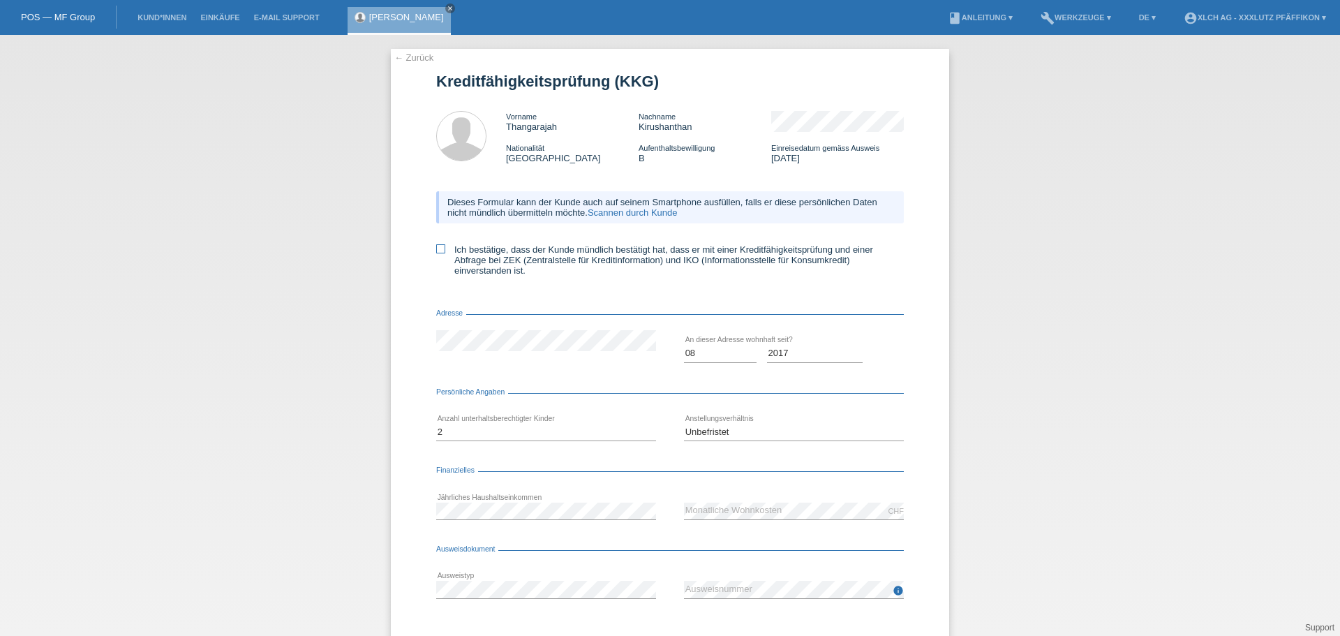
checkbox input "true"
click at [894, 589] on icon "info" at bounding box center [898, 590] width 11 height 11
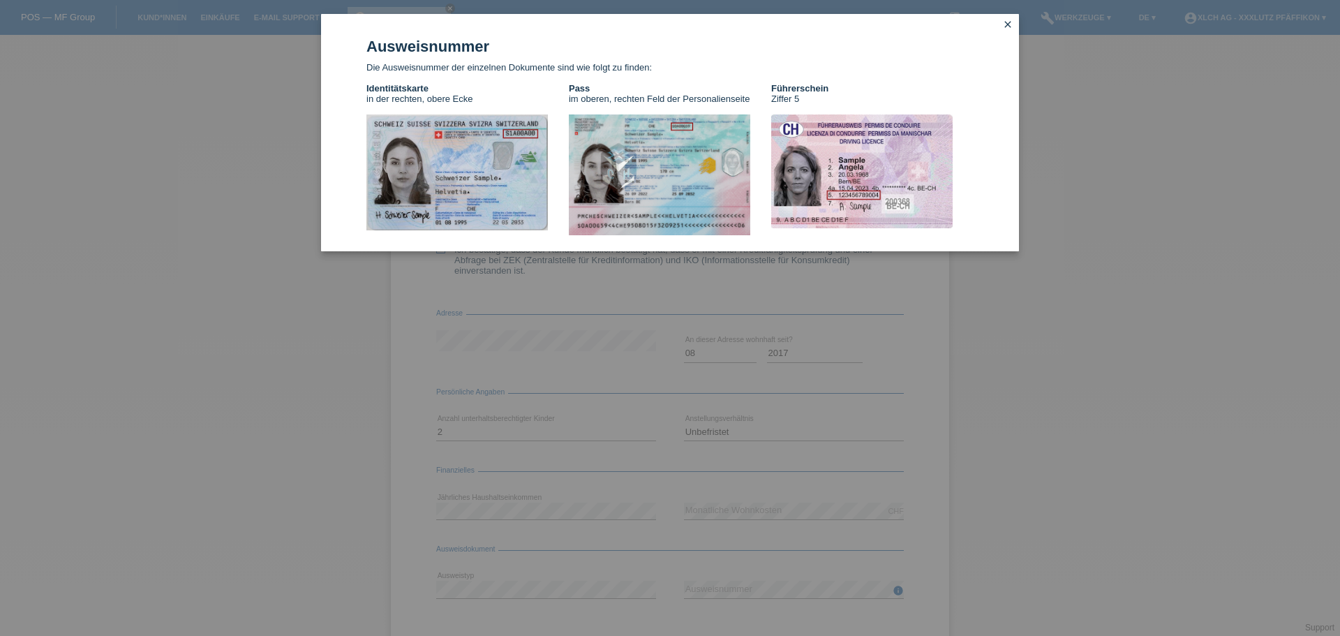
click at [894, 589] on div "Ausweisnummer Die Ausweisnummer der einzelnen Dokumente sind wie folgt zu finde…" at bounding box center [670, 318] width 1340 height 636
click at [842, 582] on div "Ausweisnummer Die Ausweisnummer der einzelnen Dokumente sind wie folgt zu finde…" at bounding box center [670, 318] width 1340 height 636
click at [1008, 23] on icon "close" at bounding box center [1008, 24] width 11 height 11
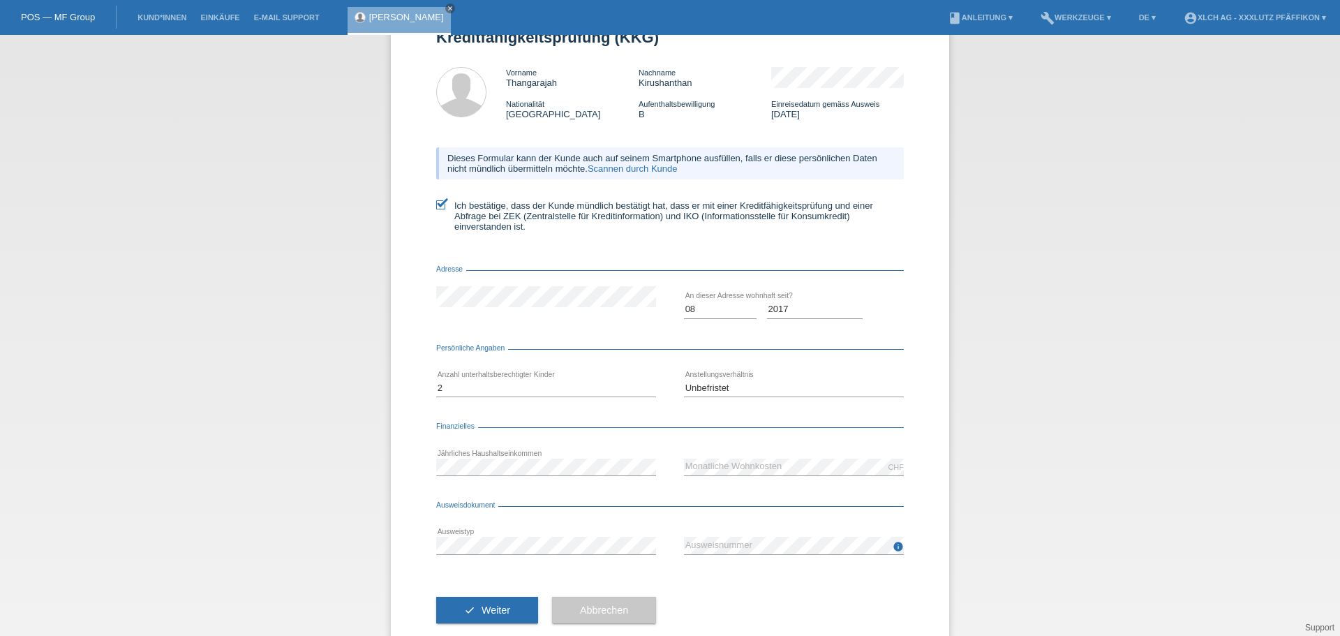
scroll to position [73, 0]
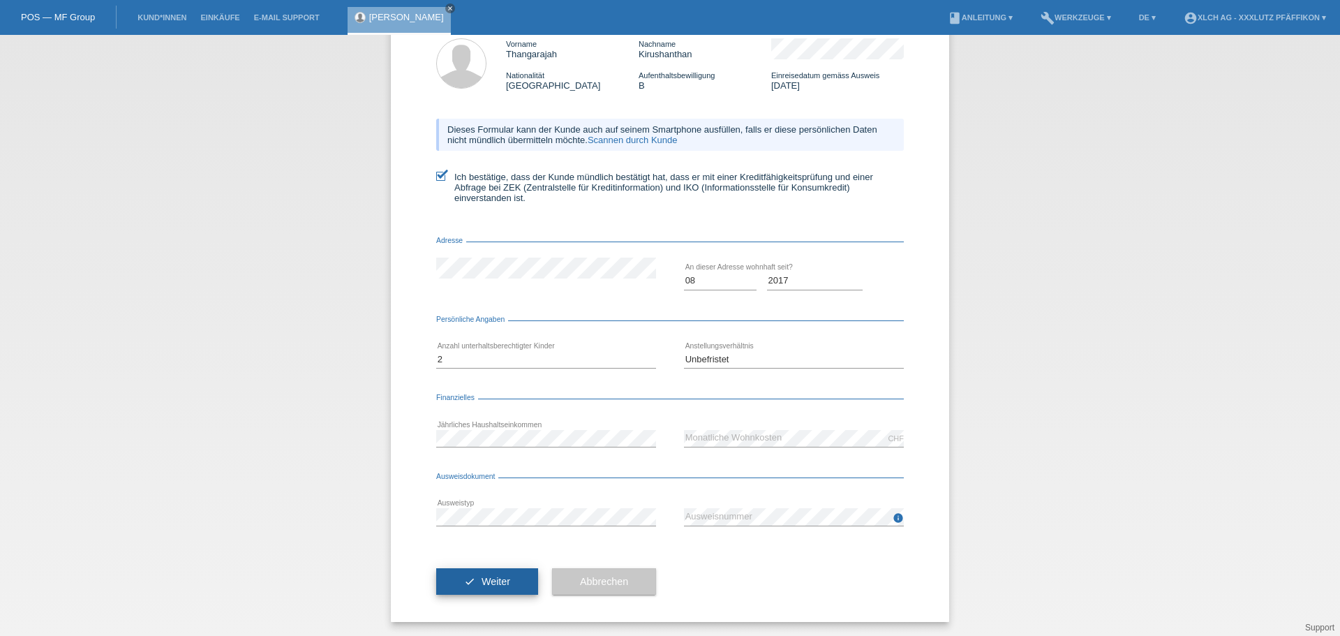
click at [486, 593] on button "check Weiter" at bounding box center [487, 581] width 102 height 27
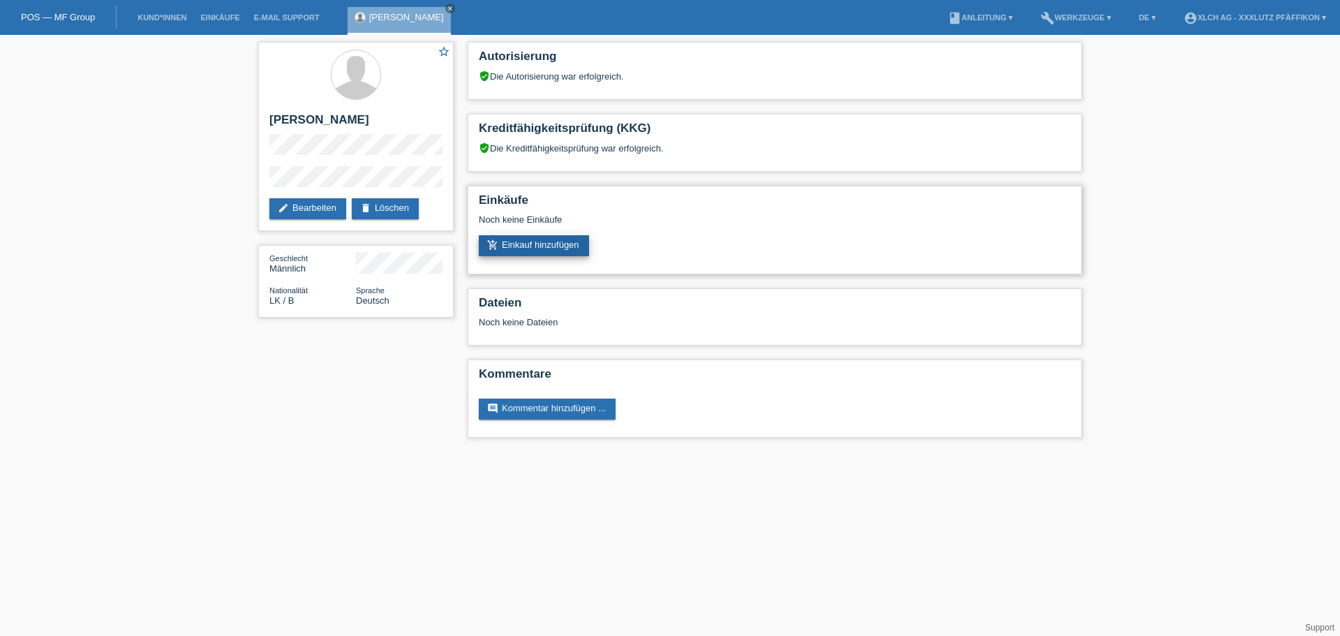
click at [515, 245] on link "add_shopping_cart Einkauf hinzufügen" at bounding box center [534, 245] width 110 height 21
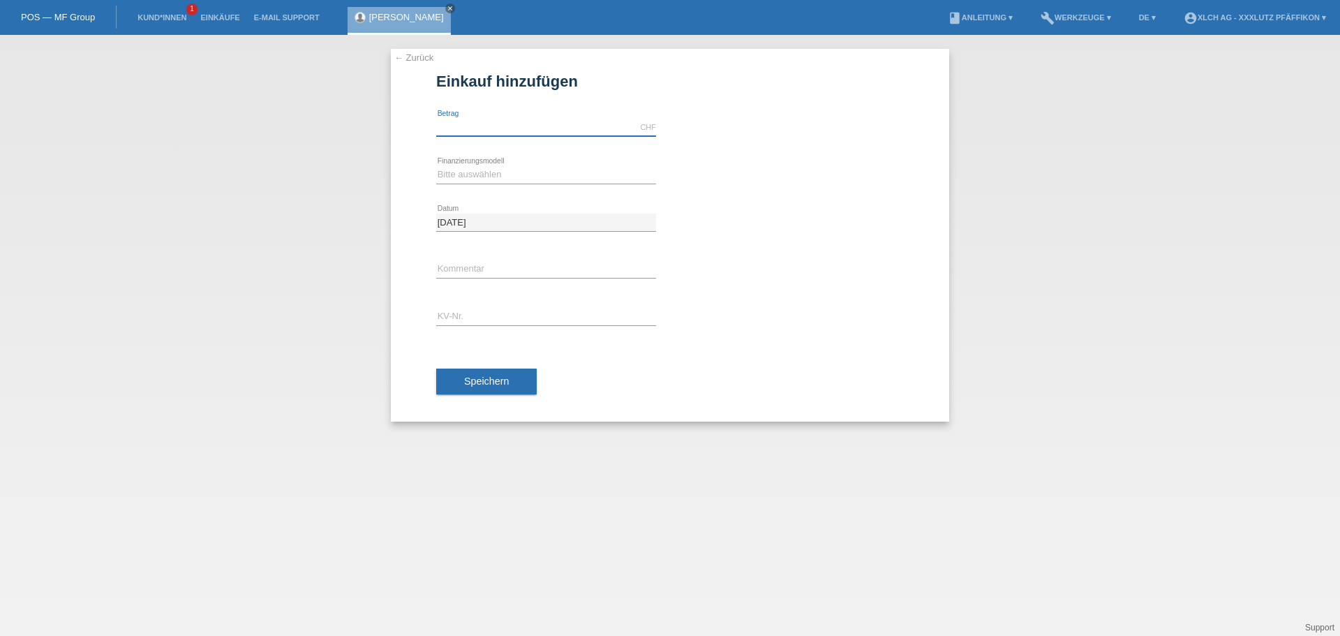
click at [450, 128] on input "text" at bounding box center [546, 127] width 220 height 17
type input "1788.00"
click at [519, 173] on select "Bitte auswählen Kauf auf Rechnung mit Teilzahlungsoption Fixe Raten - Zinsübern…" at bounding box center [546, 174] width 220 height 17
select select "108"
click at [436, 166] on select "Bitte auswählen Kauf auf Rechnung mit Teilzahlungsoption Fixe Raten - Zinsübern…" at bounding box center [546, 174] width 220 height 17
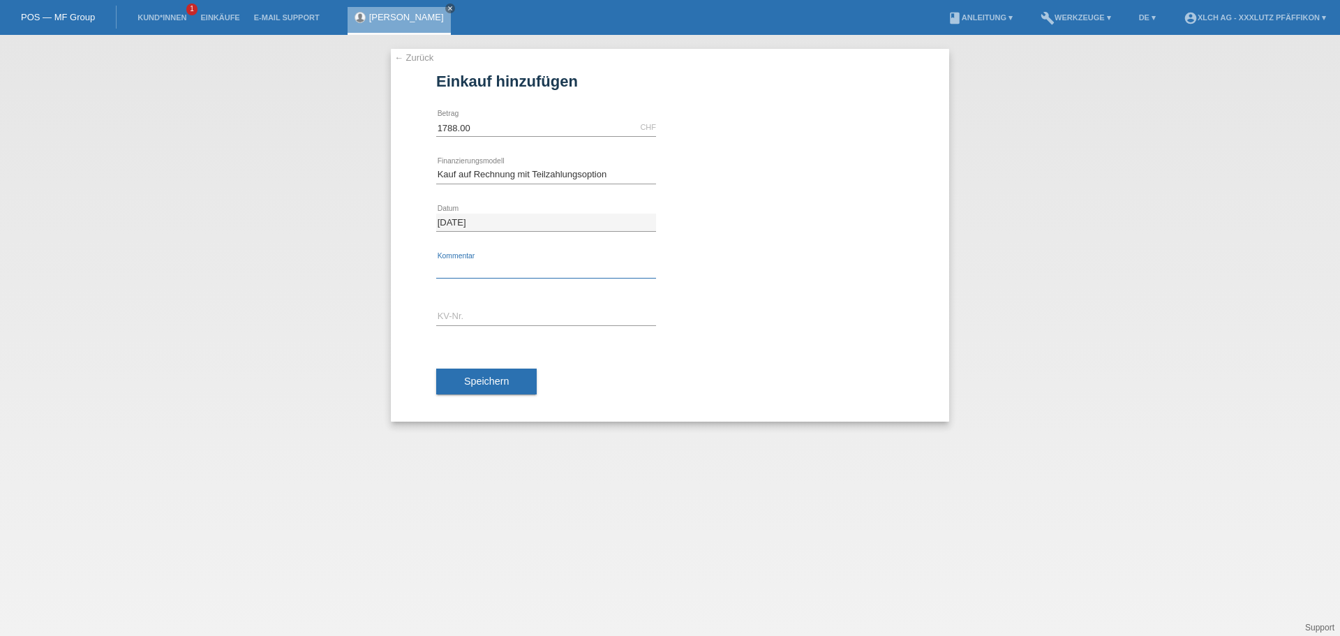
click at [473, 264] on input "text" at bounding box center [546, 269] width 220 height 17
click at [478, 306] on div "error KV-Nr." at bounding box center [546, 317] width 220 height 47
click at [475, 311] on input "text" at bounding box center [546, 317] width 220 height 17
click at [455, 314] on input "P20066R" at bounding box center [546, 317] width 220 height 17
type input "P2066R"
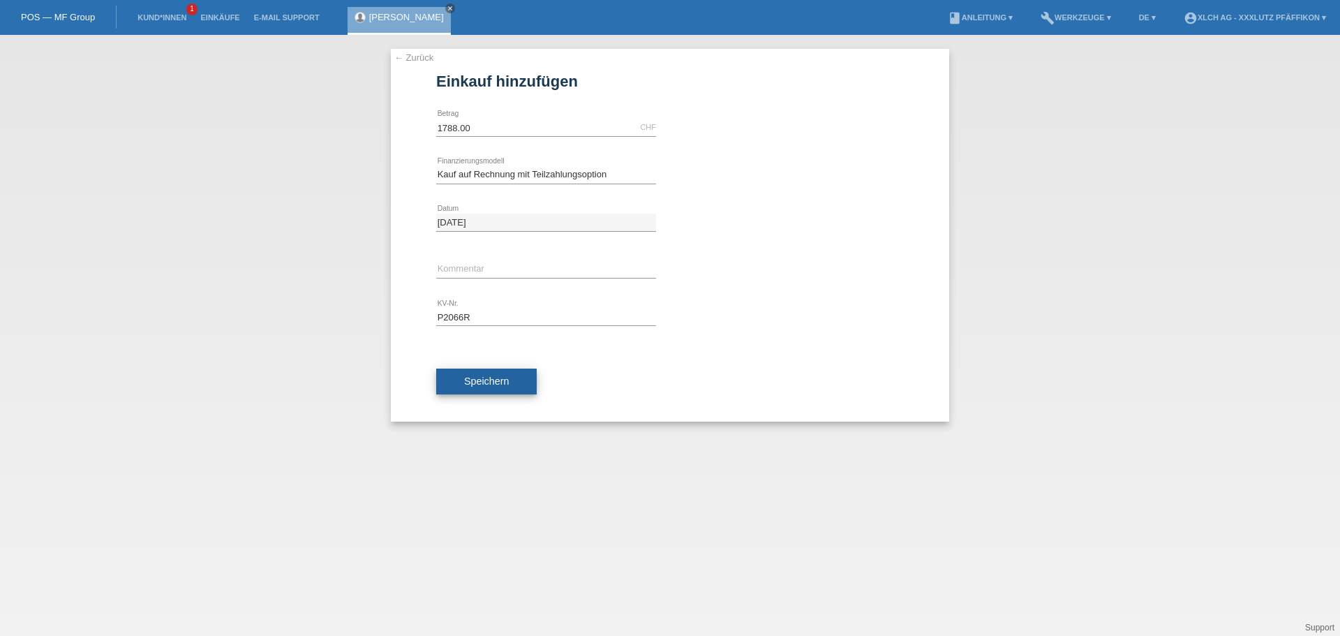
click at [465, 383] on span "Speichern" at bounding box center [486, 381] width 45 height 11
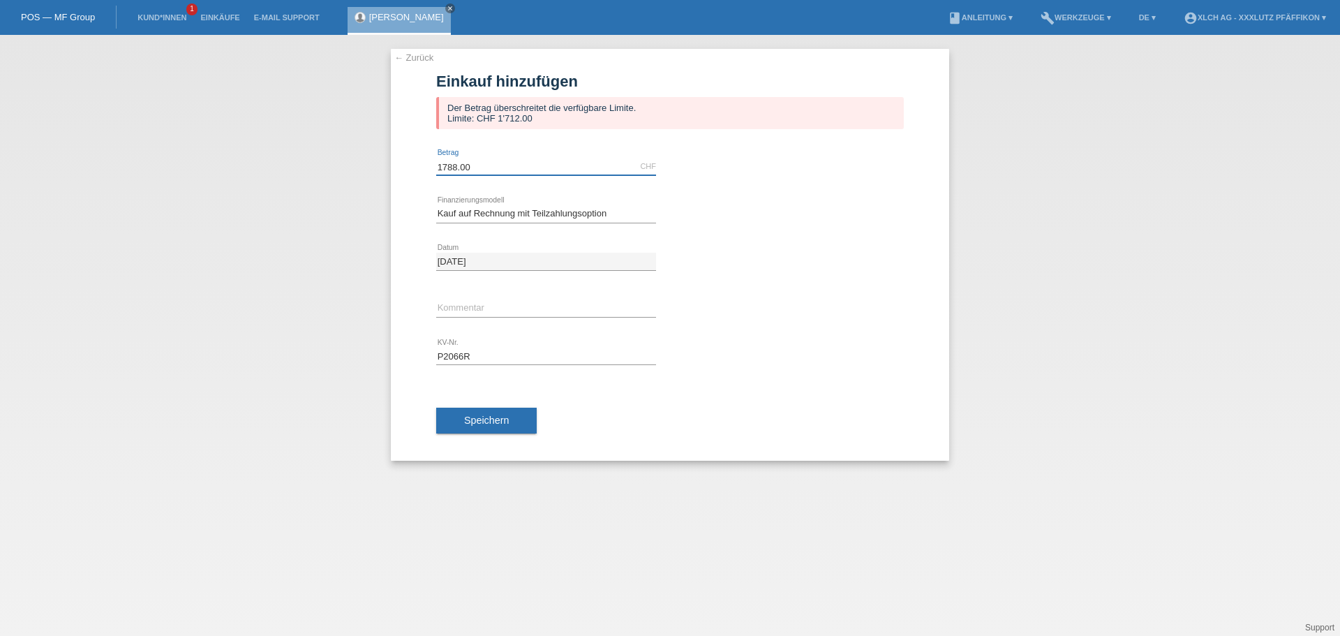
click at [536, 171] on input "1788.00" at bounding box center [546, 166] width 220 height 17
drag, startPoint x: 535, startPoint y: 171, endPoint x: 411, endPoint y: 171, distance: 124.3
click at [411, 171] on div "← Zurück Einkauf hinzufügen Der Betrag überschreitet die verfügbare Limite. Lim…" at bounding box center [670, 255] width 559 height 412
type input "1588.00"
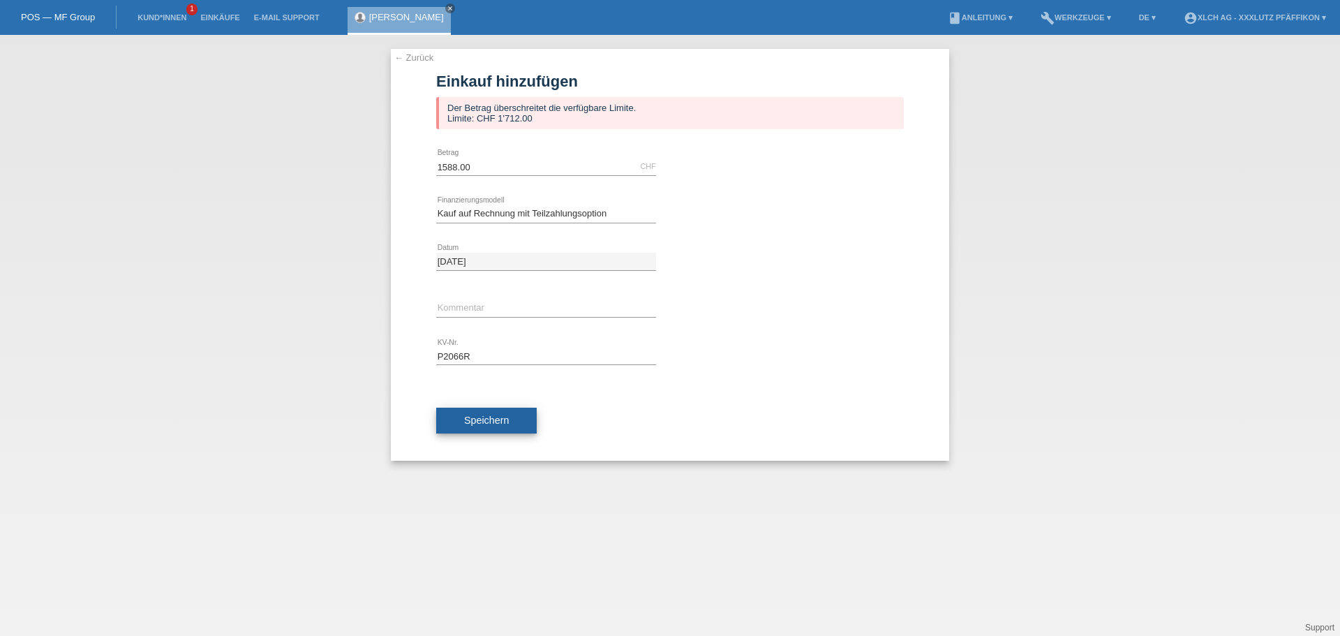
click at [457, 419] on button "Speichern" at bounding box center [486, 421] width 101 height 27
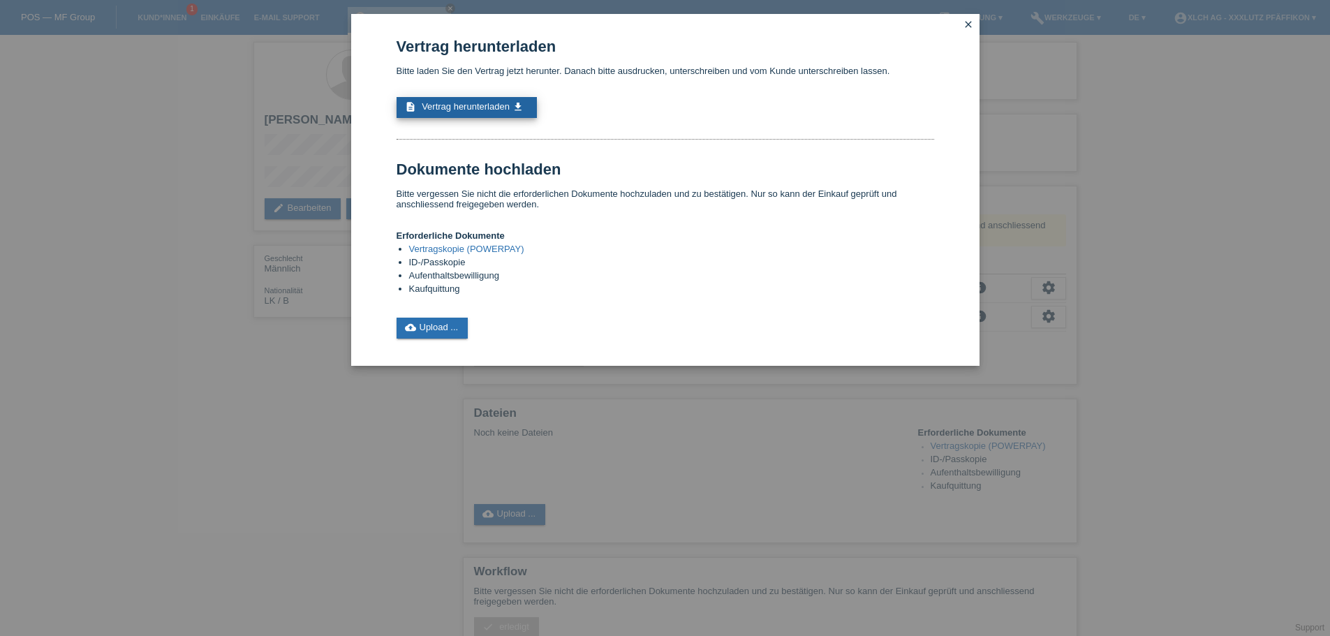
click at [491, 106] on span "Vertrag herunterladen" at bounding box center [466, 106] width 88 height 10
click at [433, 328] on link "cloud_upload Upload ..." at bounding box center [433, 328] width 72 height 21
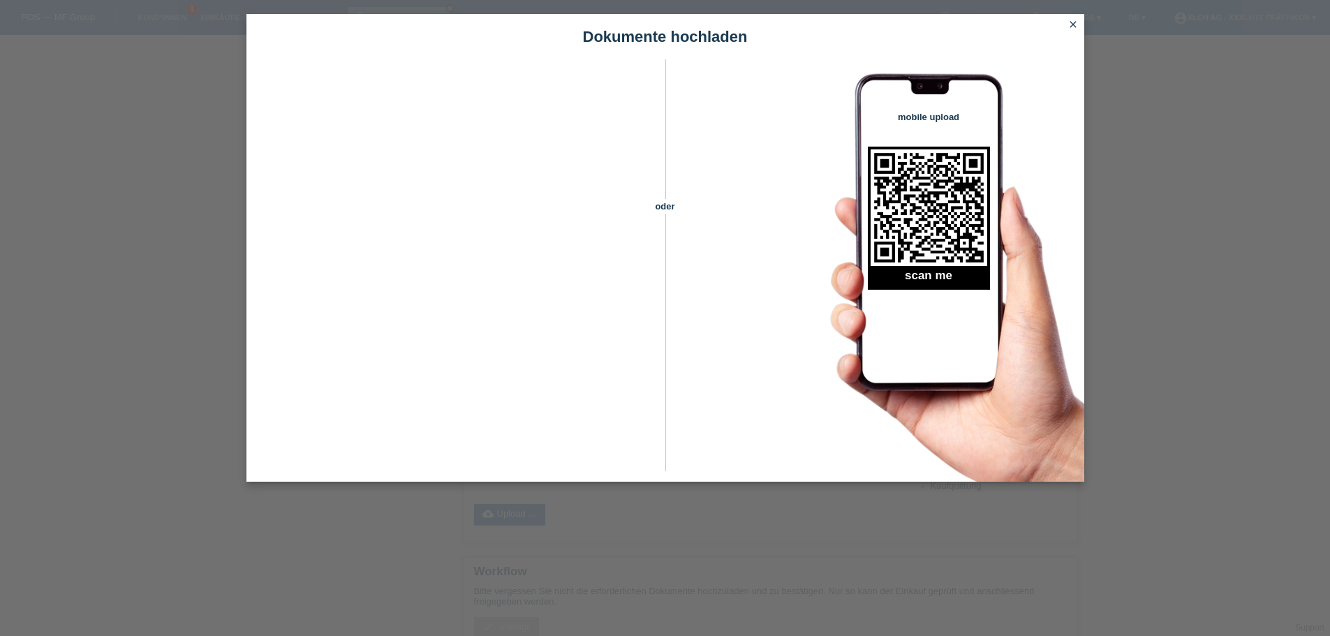
click at [1074, 20] on icon "close" at bounding box center [1072, 24] width 11 height 11
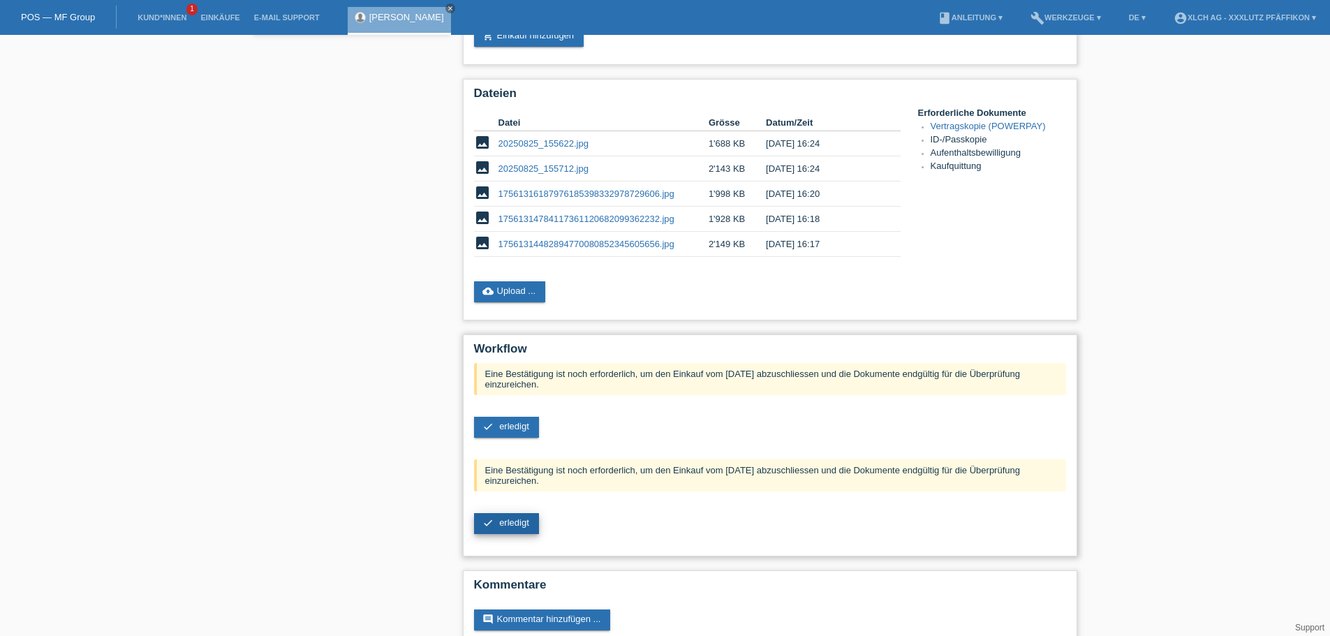
scroll to position [310, 0]
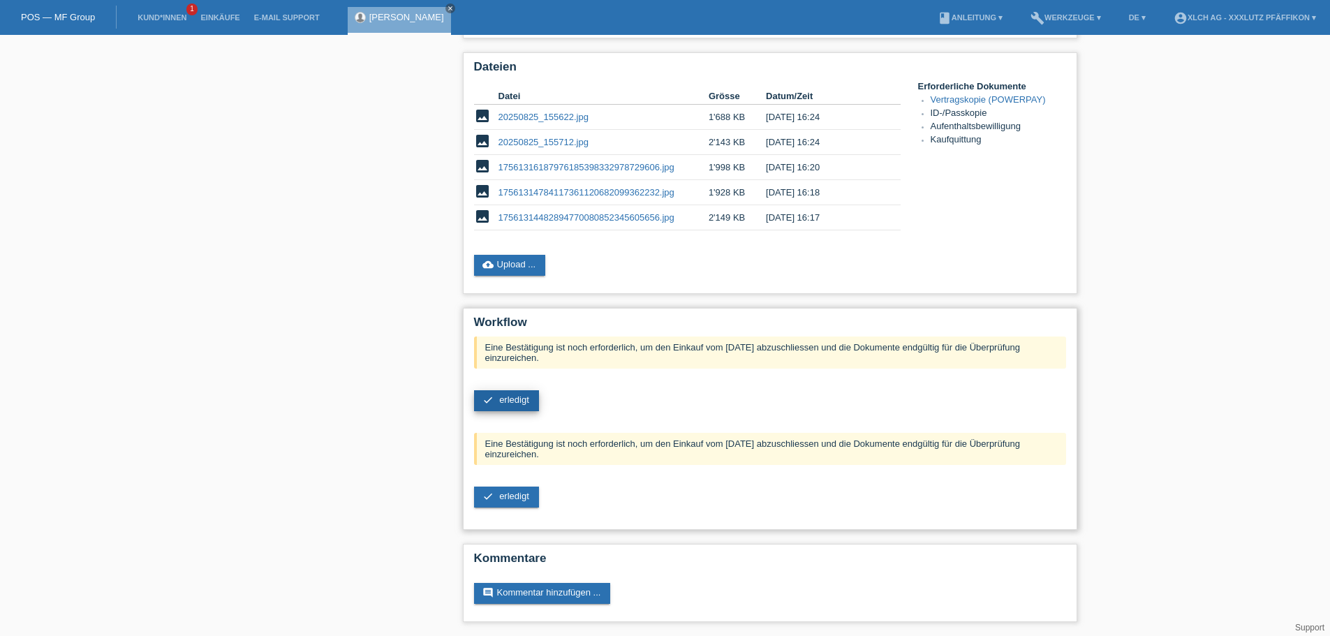
click at [493, 398] on icon "check" at bounding box center [487, 399] width 11 height 11
click at [503, 496] on span "erledigt" at bounding box center [514, 498] width 30 height 10
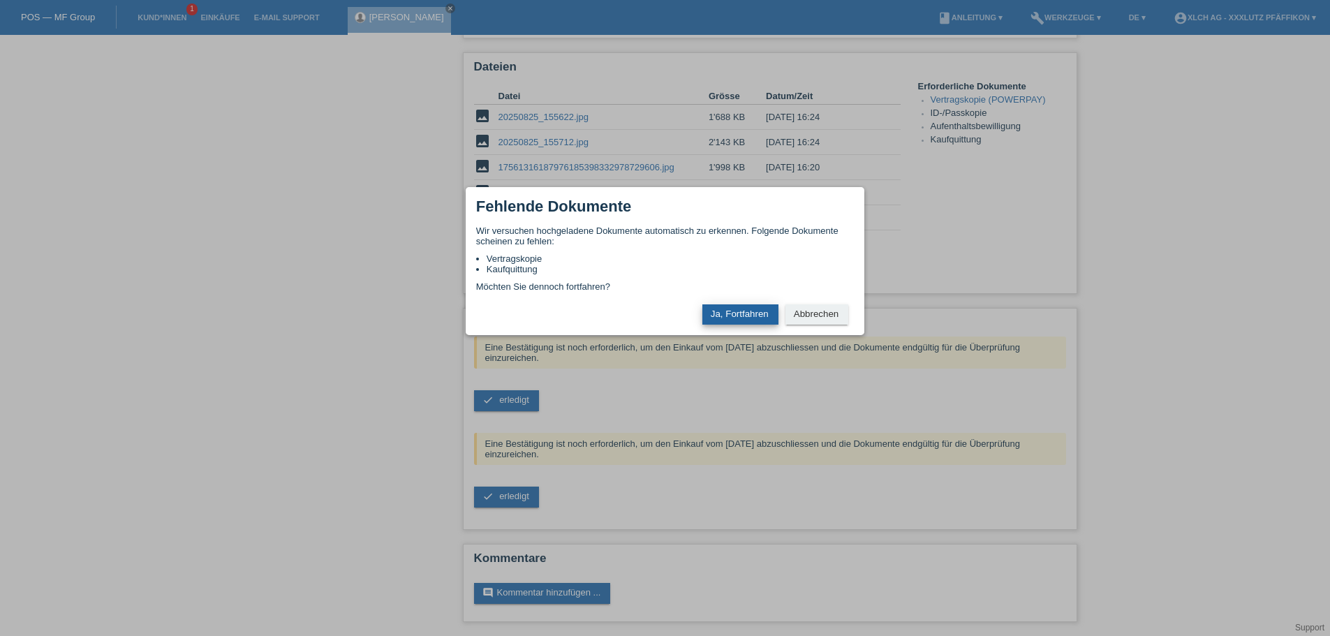
click at [720, 311] on button "Ja, Fortfahren" at bounding box center [740, 314] width 76 height 20
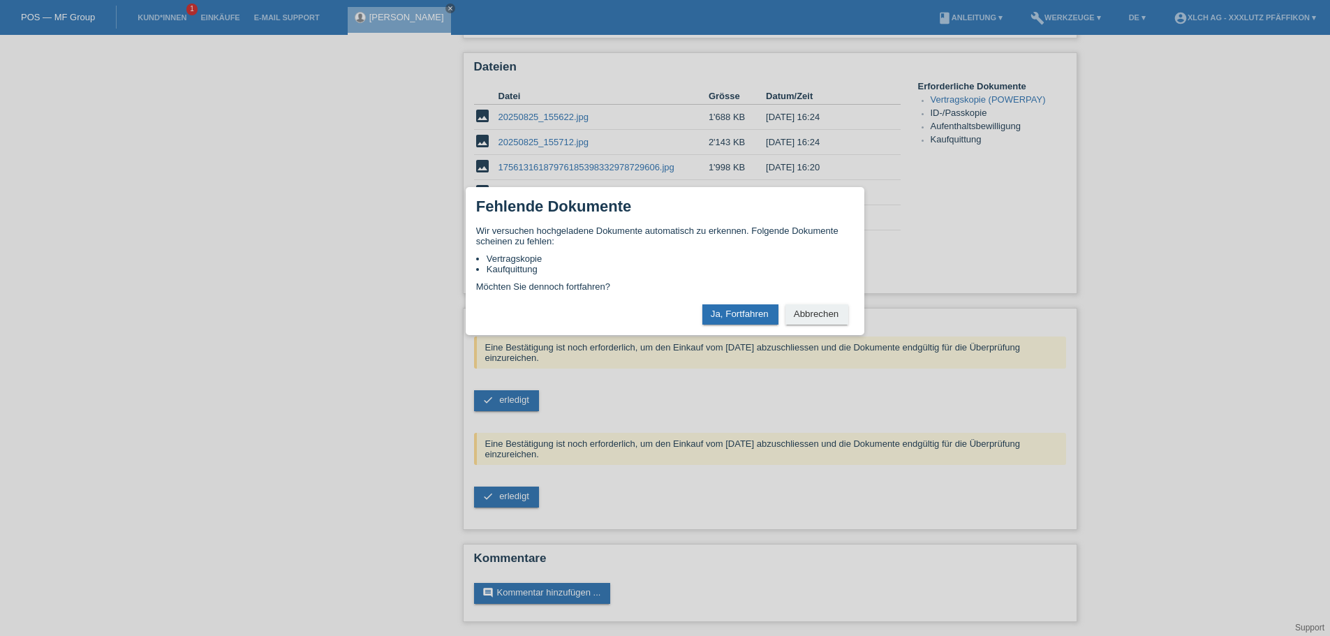
click at [720, 311] on button "Ja, Fortfahren" at bounding box center [740, 314] width 76 height 20
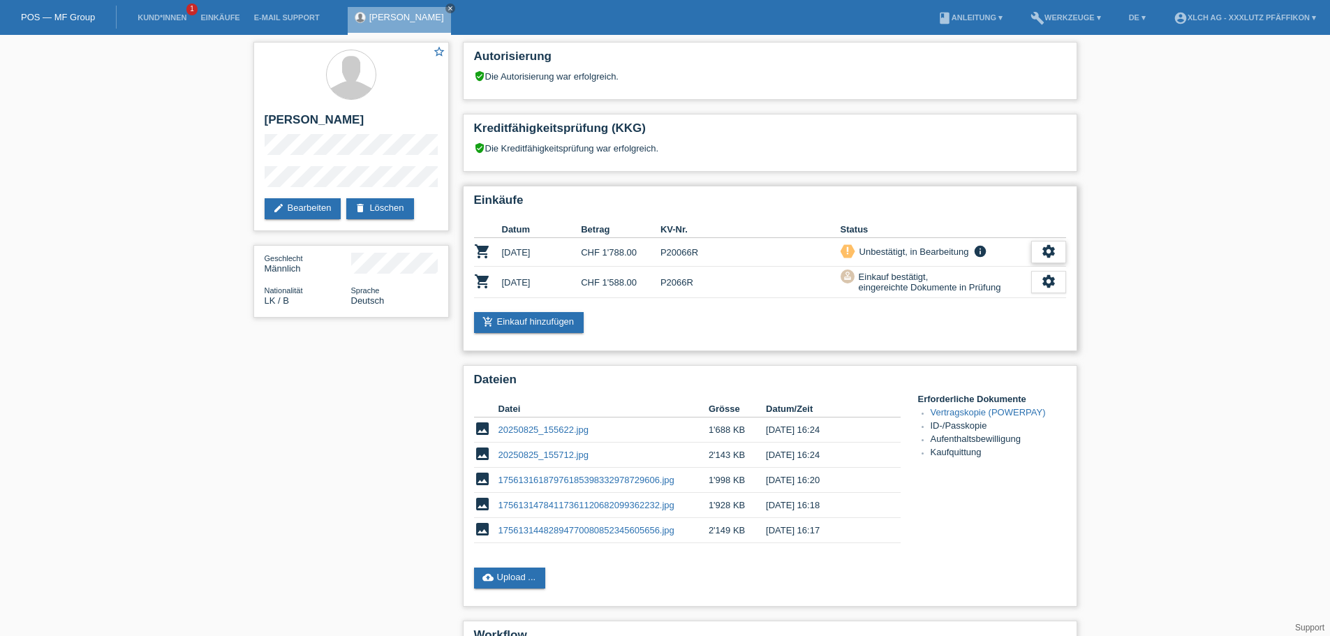
click at [1048, 251] on icon "settings" at bounding box center [1048, 251] width 15 height 15
click at [958, 336] on span "Kunde ist vom Kauf zurückgetreten..." at bounding box center [984, 336] width 153 height 17
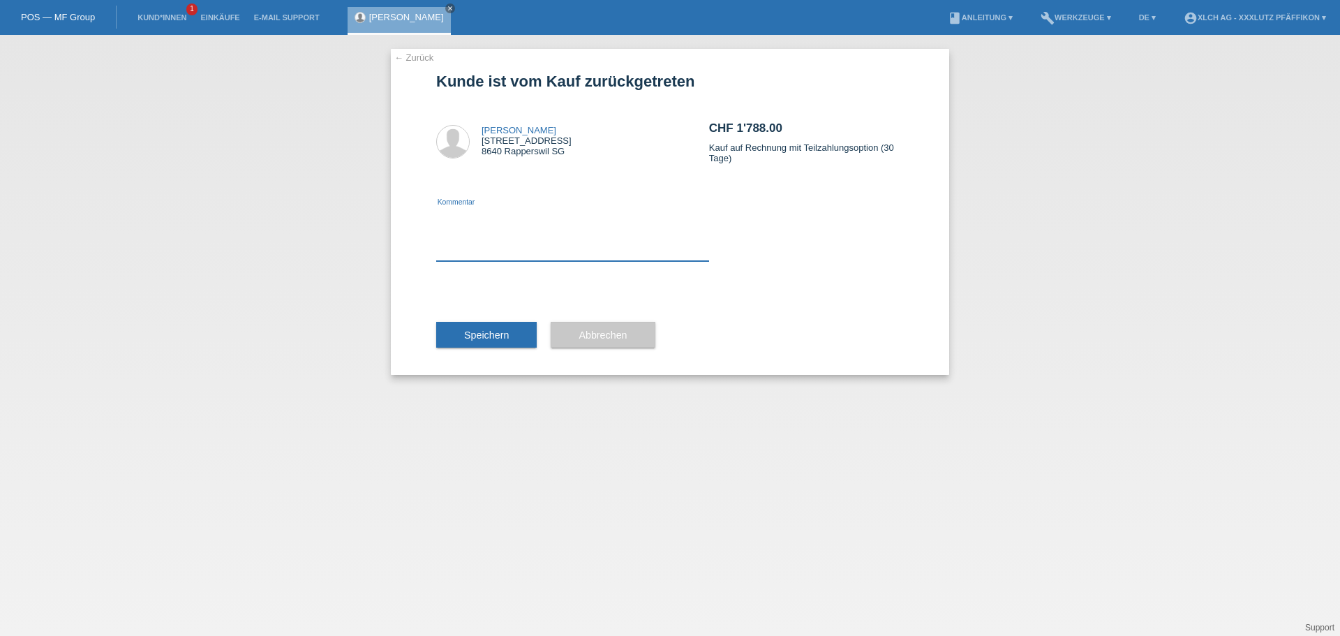
click at [466, 253] on textarea at bounding box center [572, 234] width 273 height 54
type textarea "a"
type textarea "betrag wurde geändert"
click at [510, 336] on button "Speichern" at bounding box center [486, 335] width 101 height 27
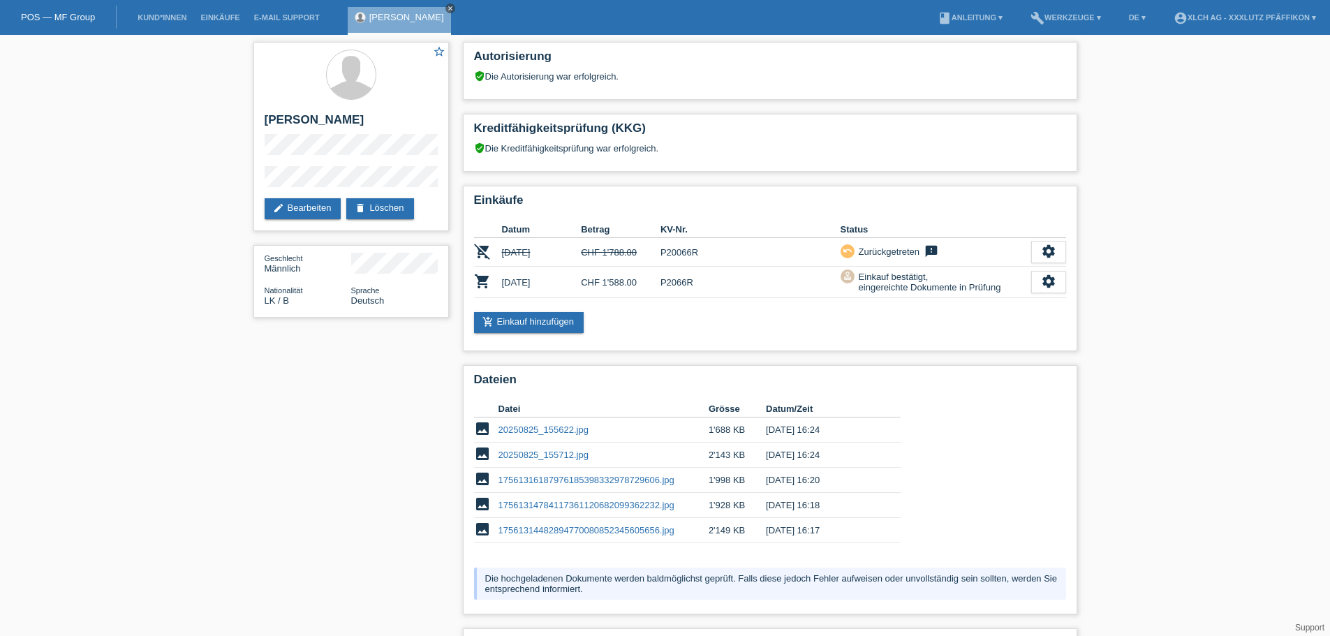
click at [454, 5] on icon "close" at bounding box center [450, 8] width 7 height 7
click at [1204, 20] on link "account_circle XLCH AG - XXXLutz Pfäffikon ▾" at bounding box center [1245, 17] width 156 height 8
click at [1167, 71] on link "Logout" at bounding box center [1172, 72] width 28 height 10
